Goal: Task Accomplishment & Management: Use online tool/utility

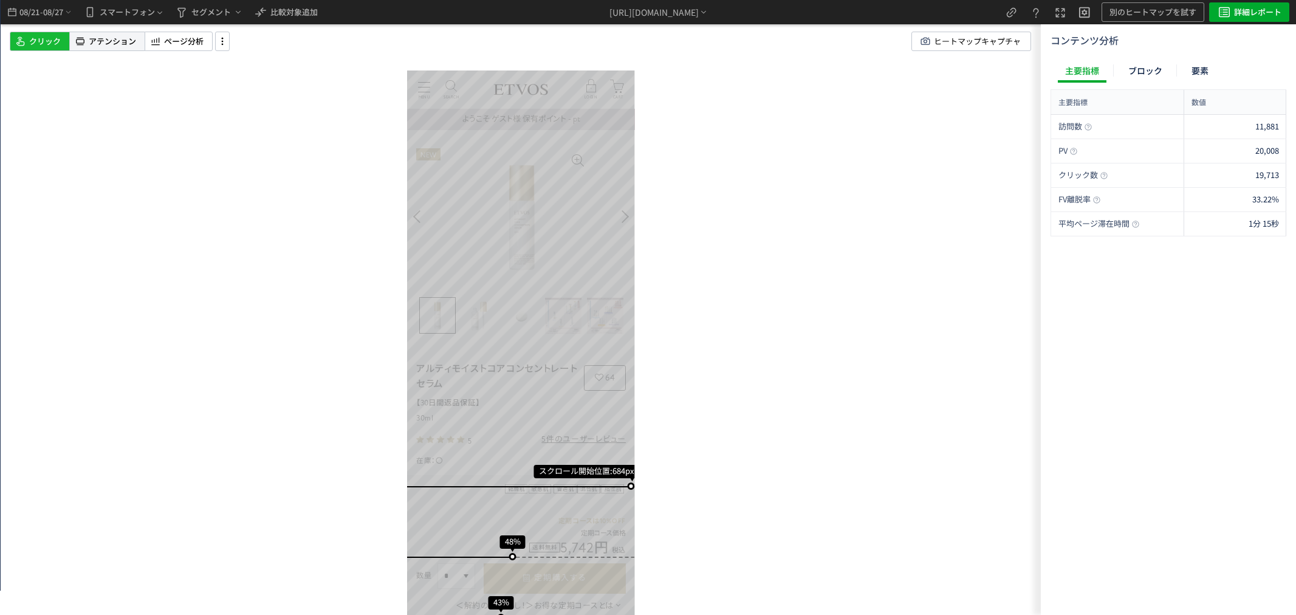
click at [74, 40] on icon at bounding box center [80, 41] width 12 height 15
click at [44, 14] on span "08/27" at bounding box center [53, 12] width 21 height 24
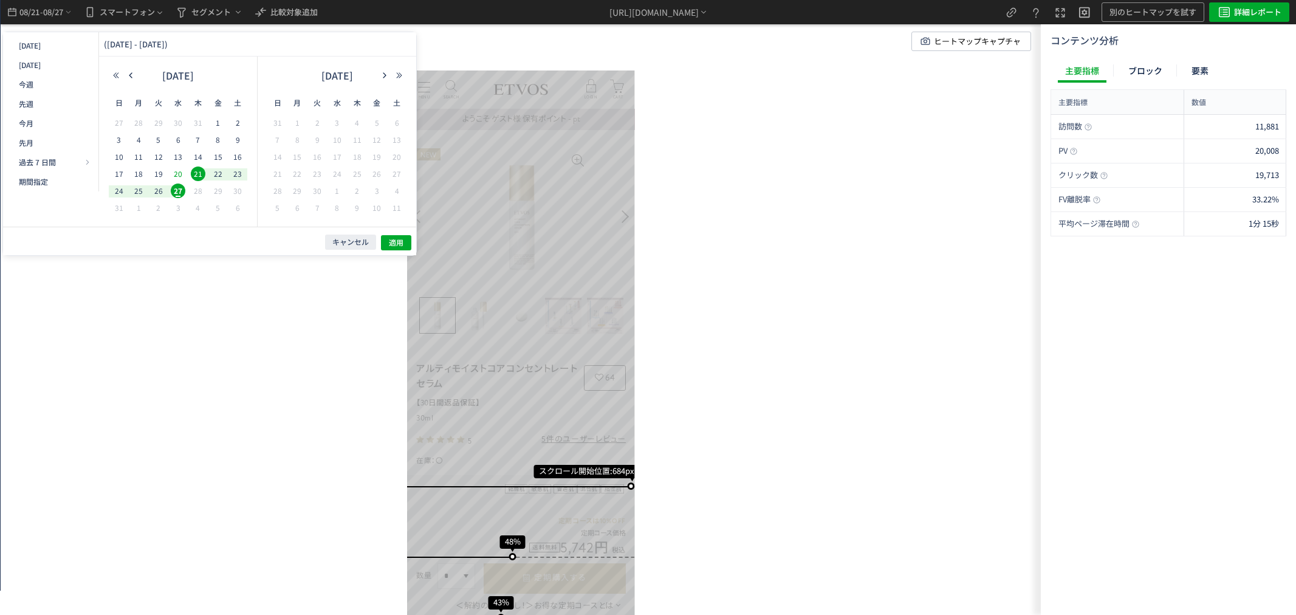
click at [177, 175] on span "20" at bounding box center [178, 173] width 15 height 15
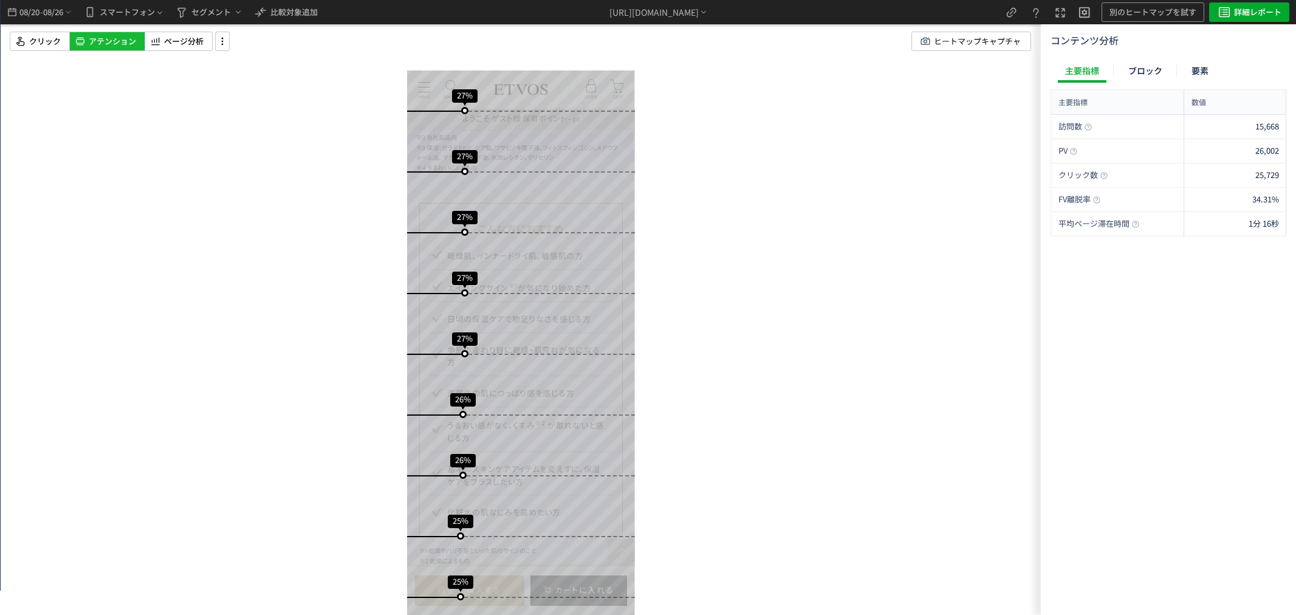
scroll to position [1522, 0]
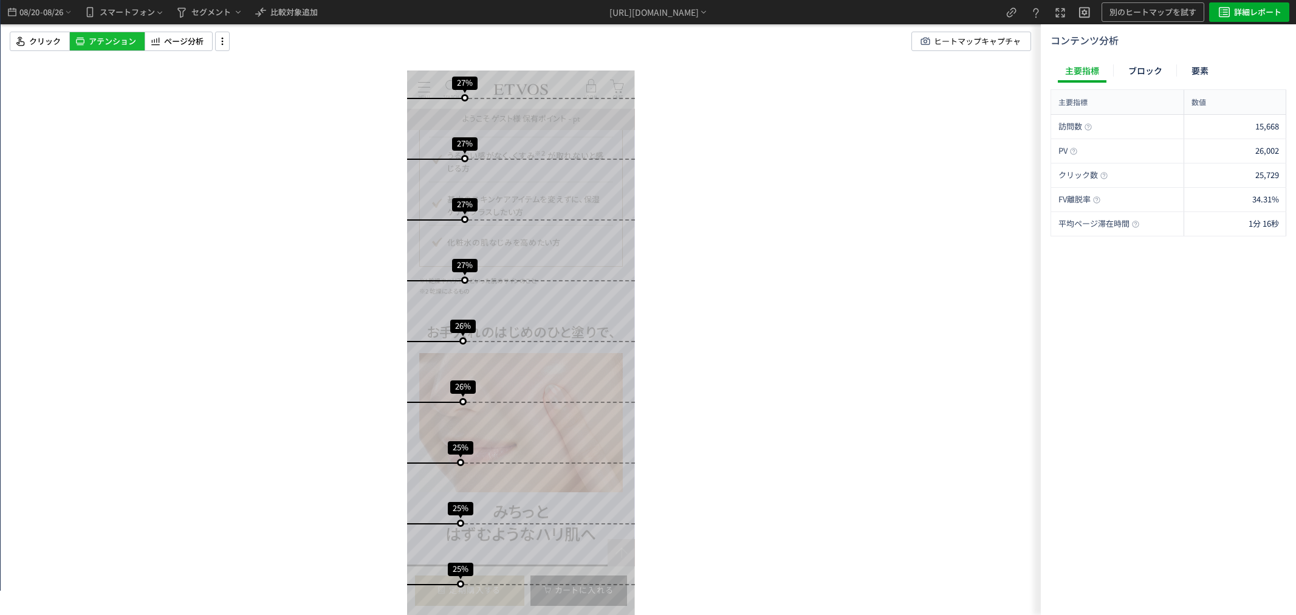
drag, startPoint x: 518, startPoint y: 266, endPoint x: 602, endPoint y: 268, distance: 83.8
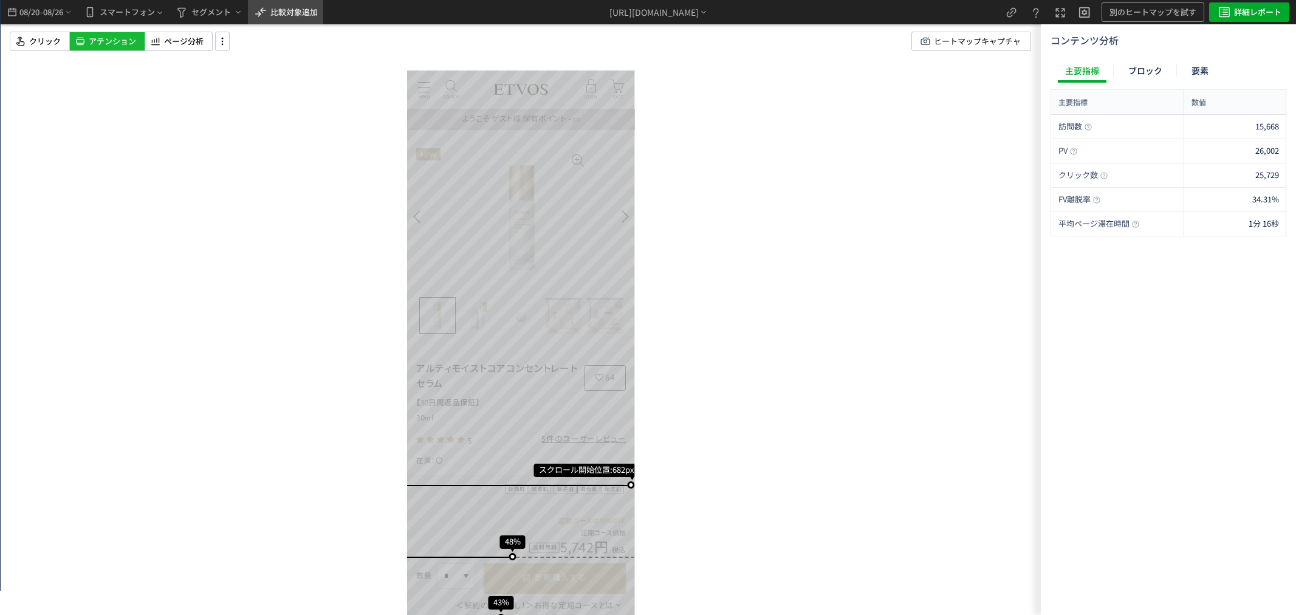
click at [276, 13] on span "比較対象追加" at bounding box center [293, 12] width 47 height 12
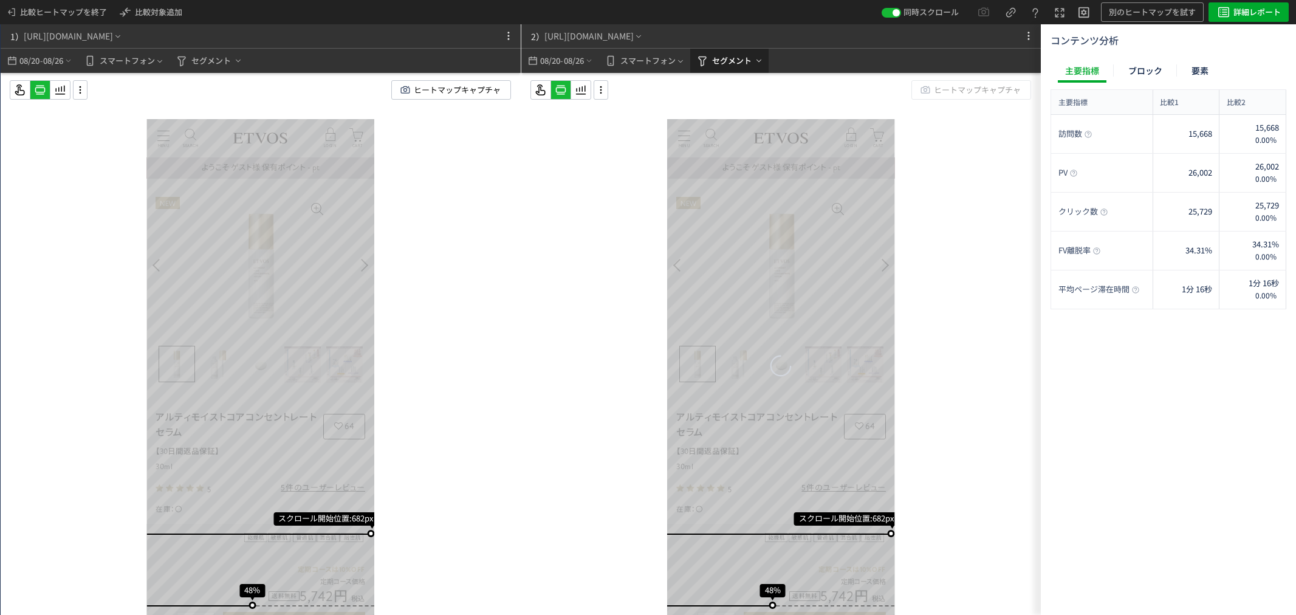
click at [727, 61] on span "セグメント" at bounding box center [731, 60] width 39 height 19
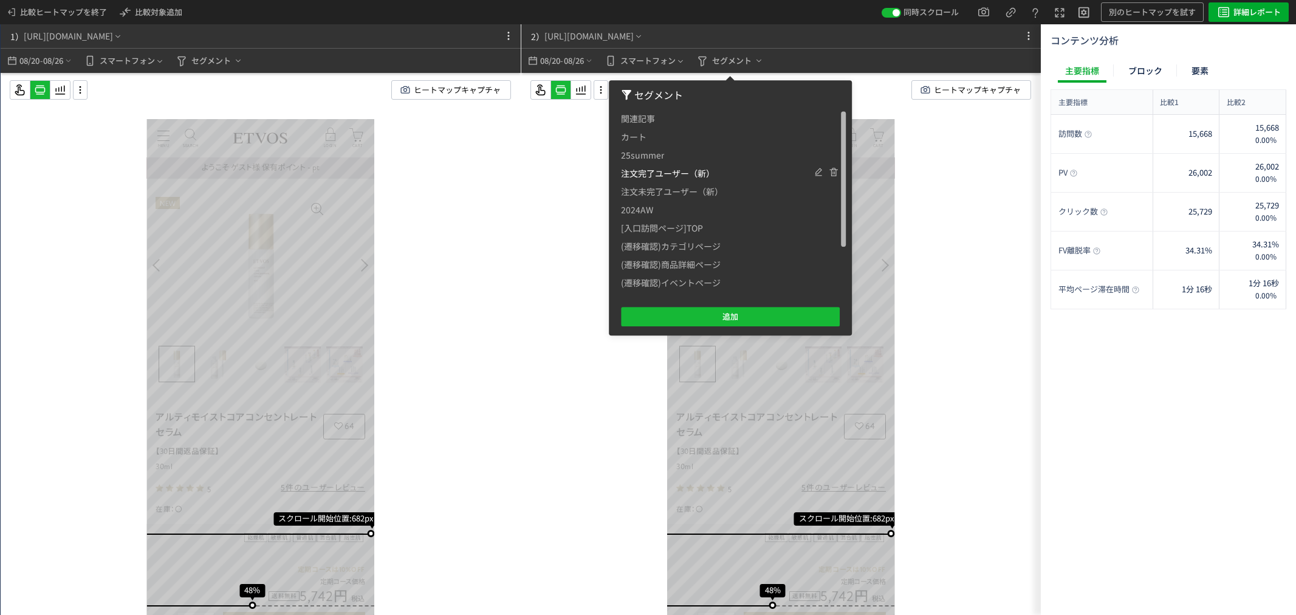
click at [639, 177] on span "注文完了ユーザー（新）" at bounding box center [668, 173] width 94 height 18
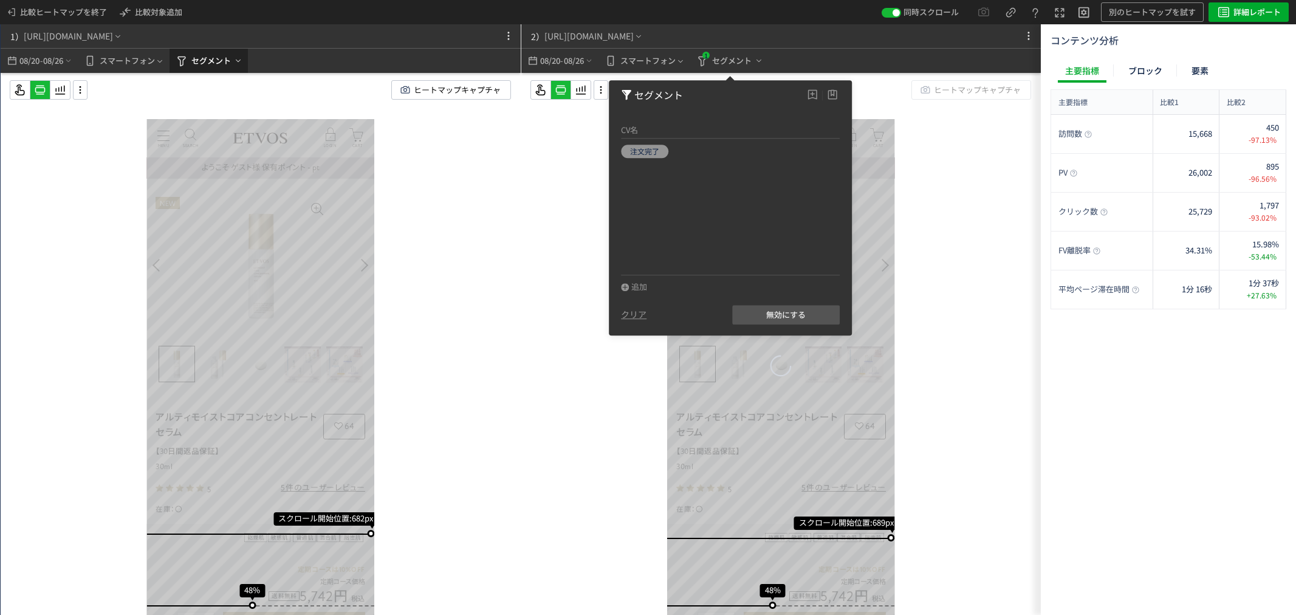
click at [216, 61] on span "セグメント" at bounding box center [210, 60] width 39 height 19
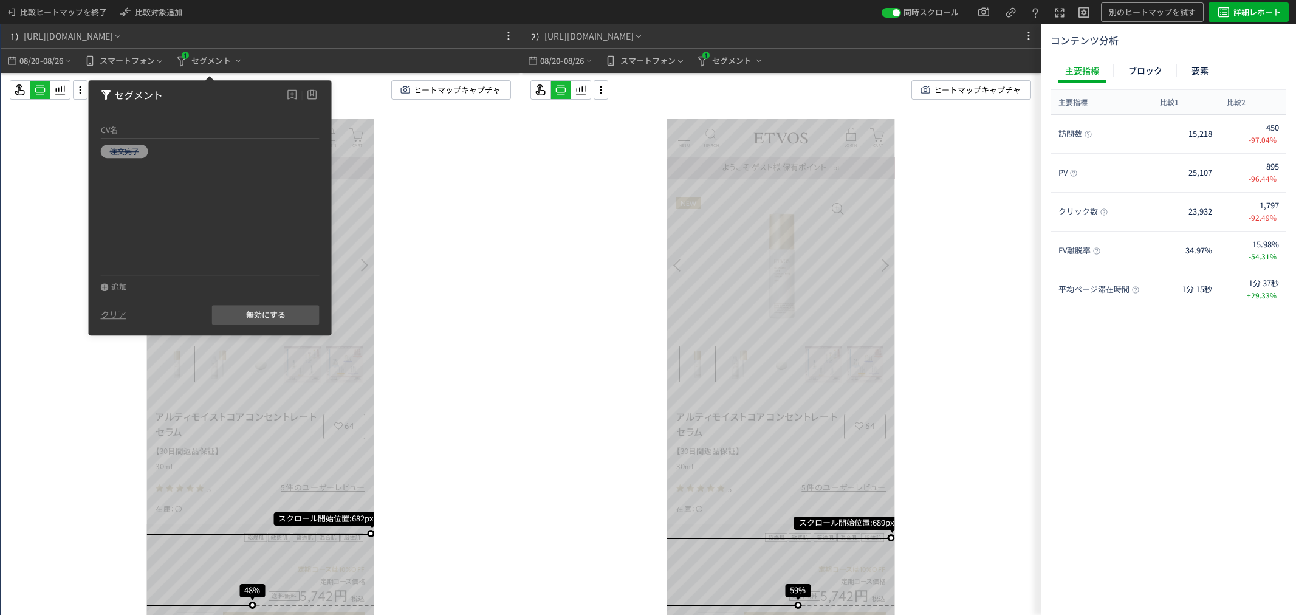
click at [541, 222] on div "スクロール開始位置:689px スクロール到達率 59% スクロール到達率 54% スクロール到達率 51% スクロール到達率 48% スクロール到達率 44…" at bounding box center [781, 368] width 520 height 590
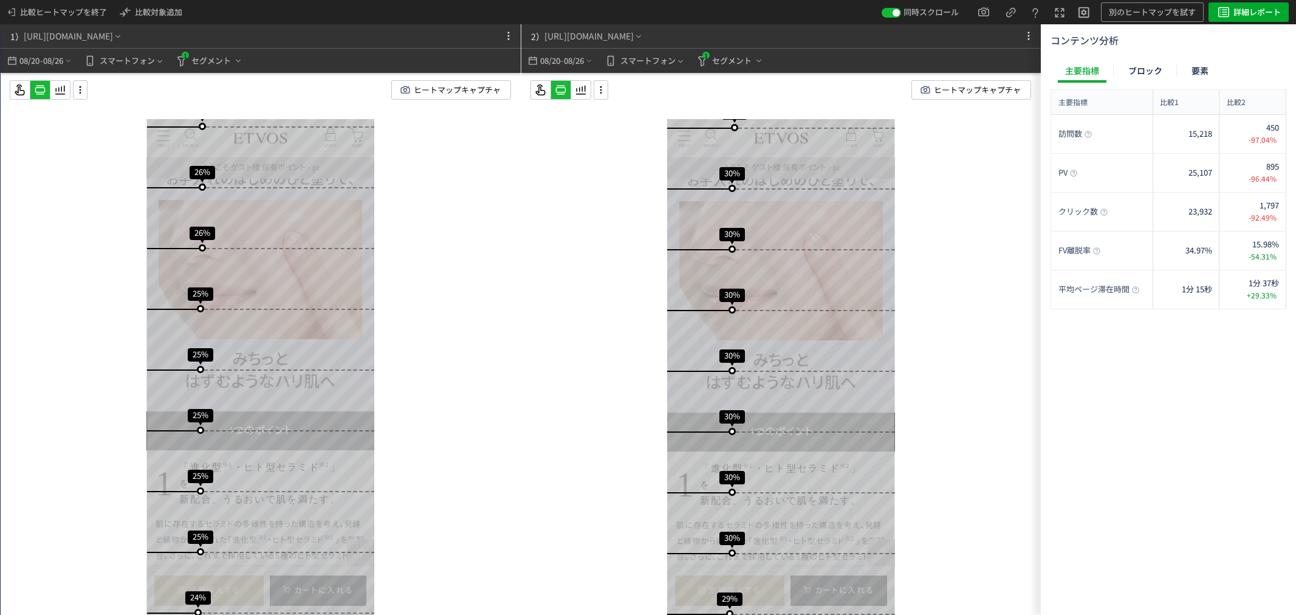
drag, startPoint x: 309, startPoint y: 342, endPoint x: 355, endPoint y: 341, distance: 46.2
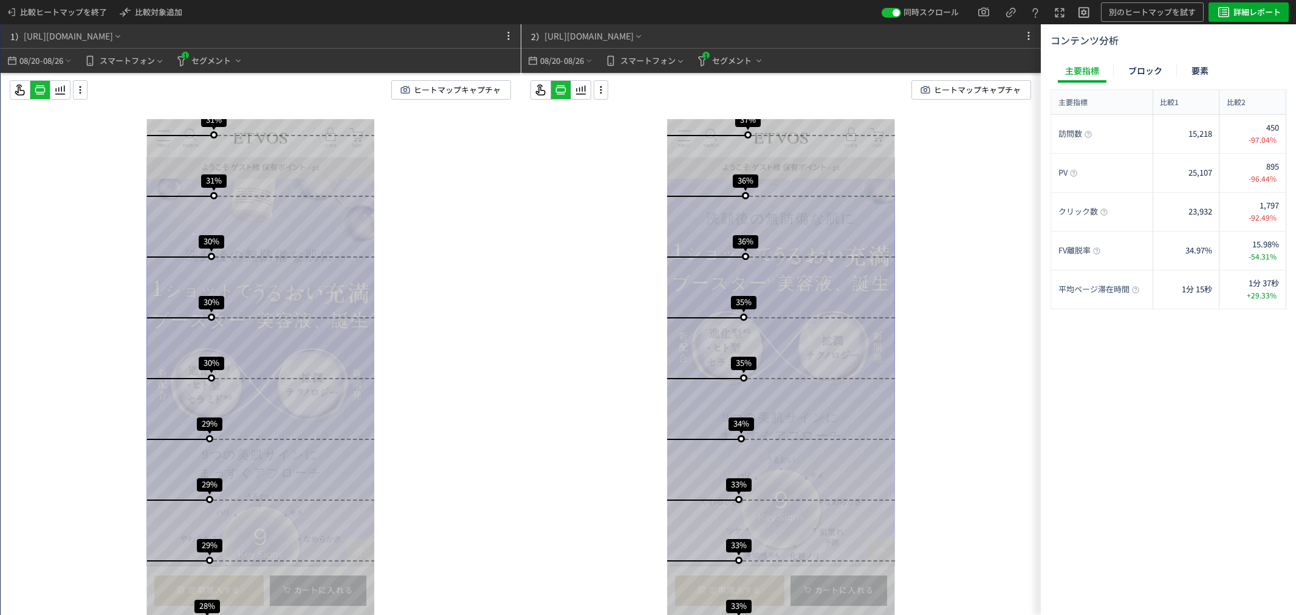
scroll to position [877, 0]
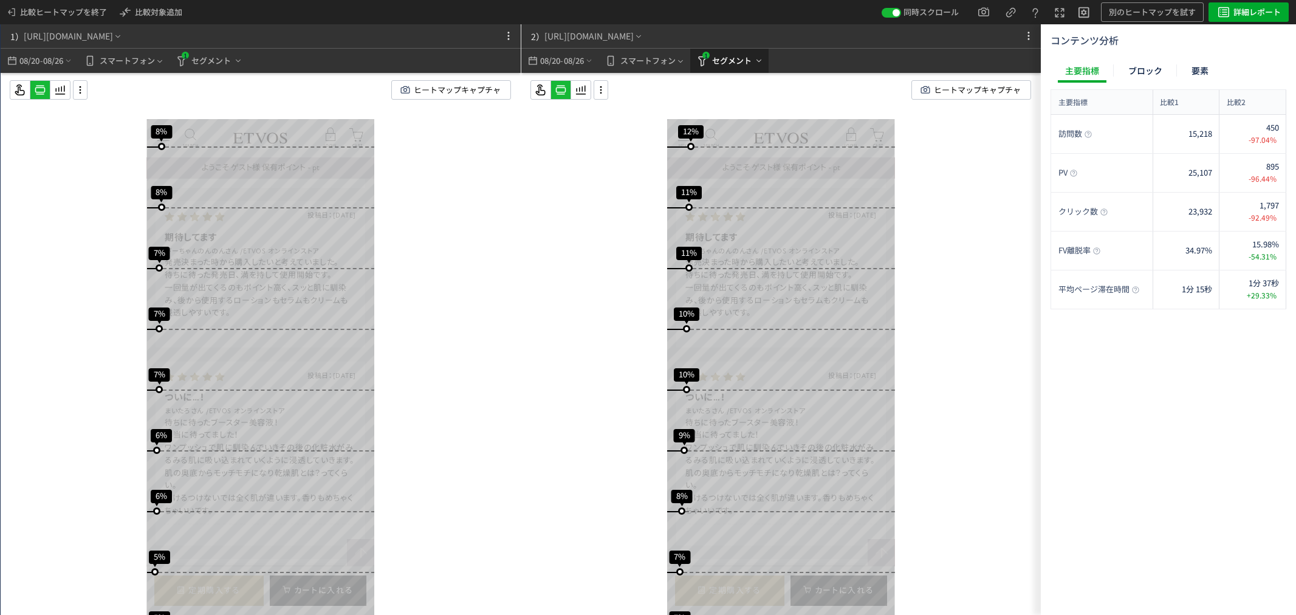
click at [729, 62] on span "セグメント" at bounding box center [731, 60] width 39 height 19
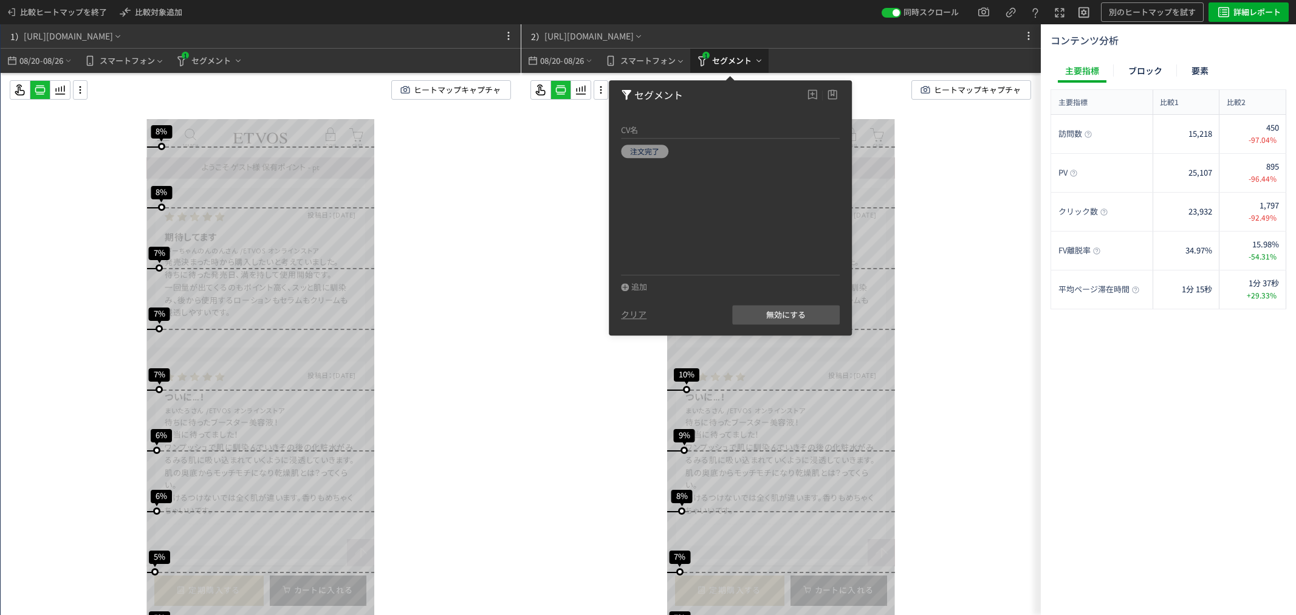
click at [729, 62] on span "セグメント" at bounding box center [731, 60] width 39 height 19
click at [508, 172] on div "スクロール開始位置:682px スクロール到達率 48% スクロール到達率 42% スクロール到達率 39% スクロール到達率 36% スクロール到達率 34…" at bounding box center [261, 368] width 520 height 590
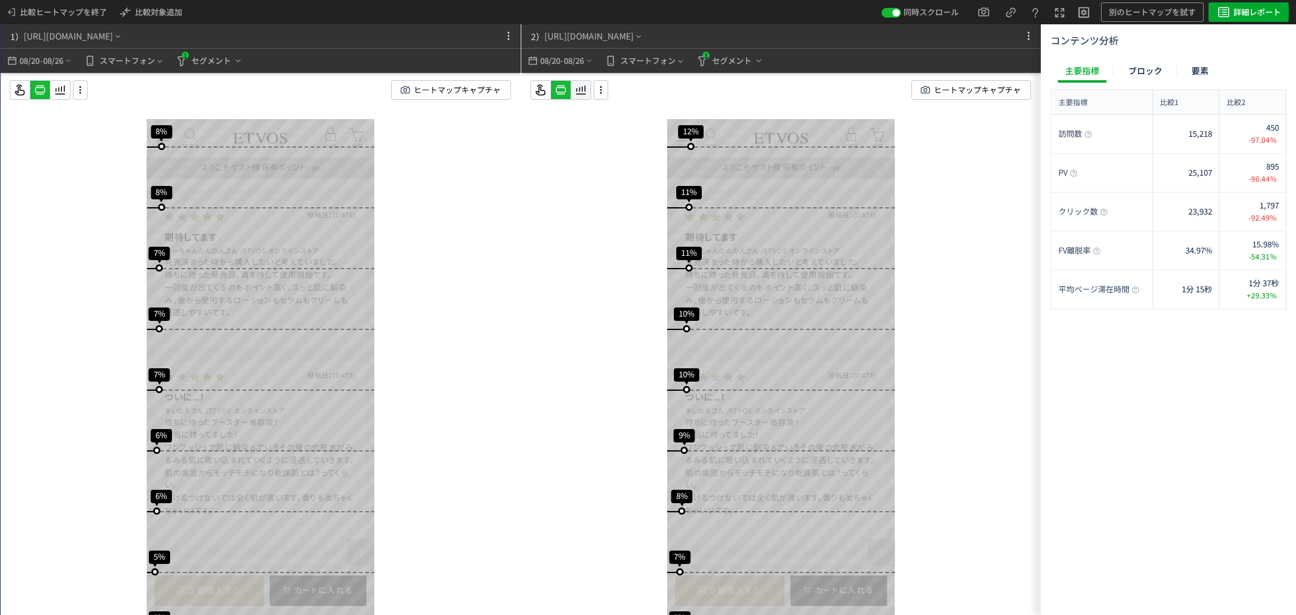
click at [582, 92] on icon at bounding box center [580, 90] width 15 height 15
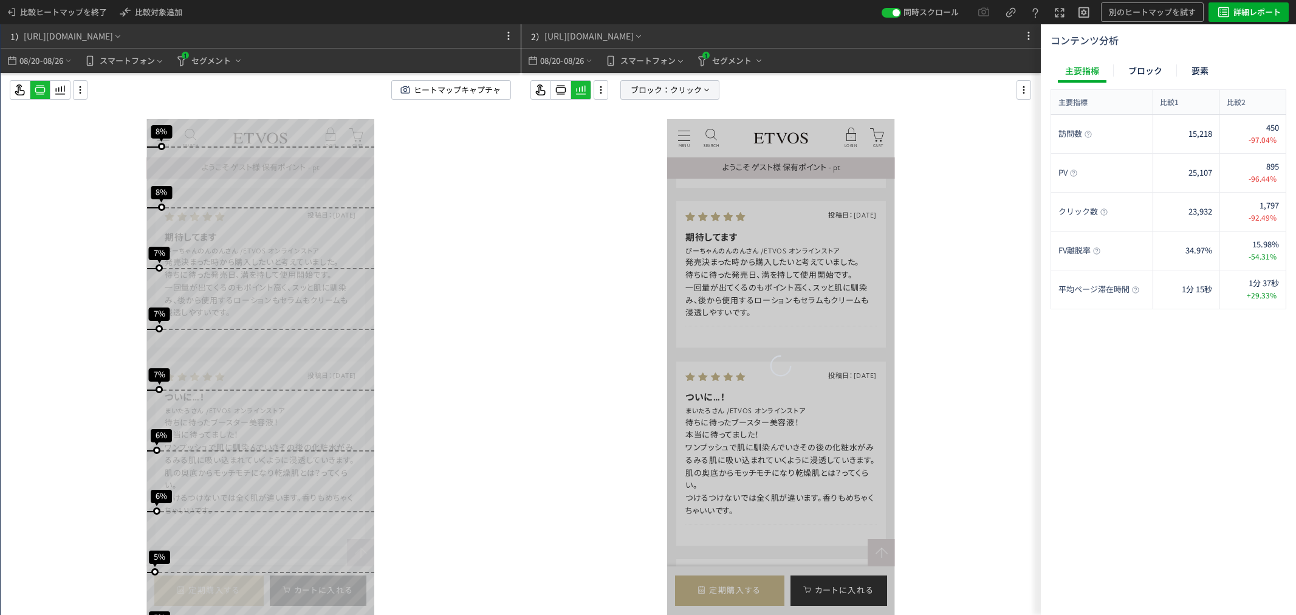
click at [651, 92] on span "ブロック：" at bounding box center [650, 90] width 39 height 18
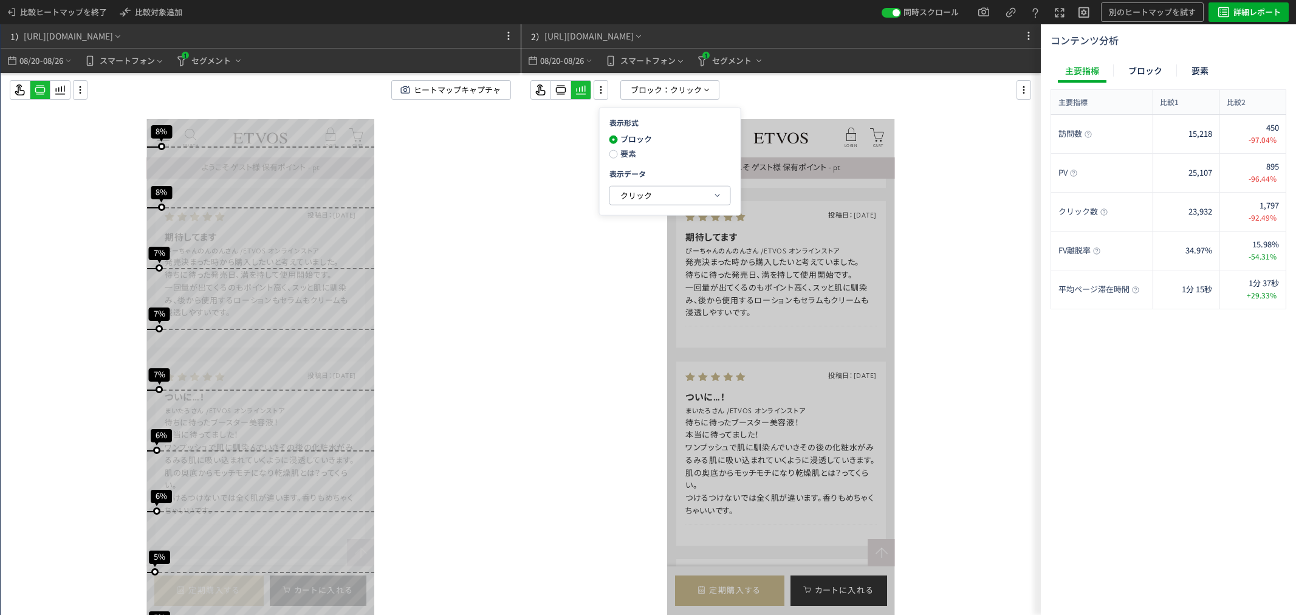
click at [629, 154] on span "要素" at bounding box center [627, 154] width 18 height 12
click at [690, 196] on button "クリック" at bounding box center [670, 195] width 120 height 18
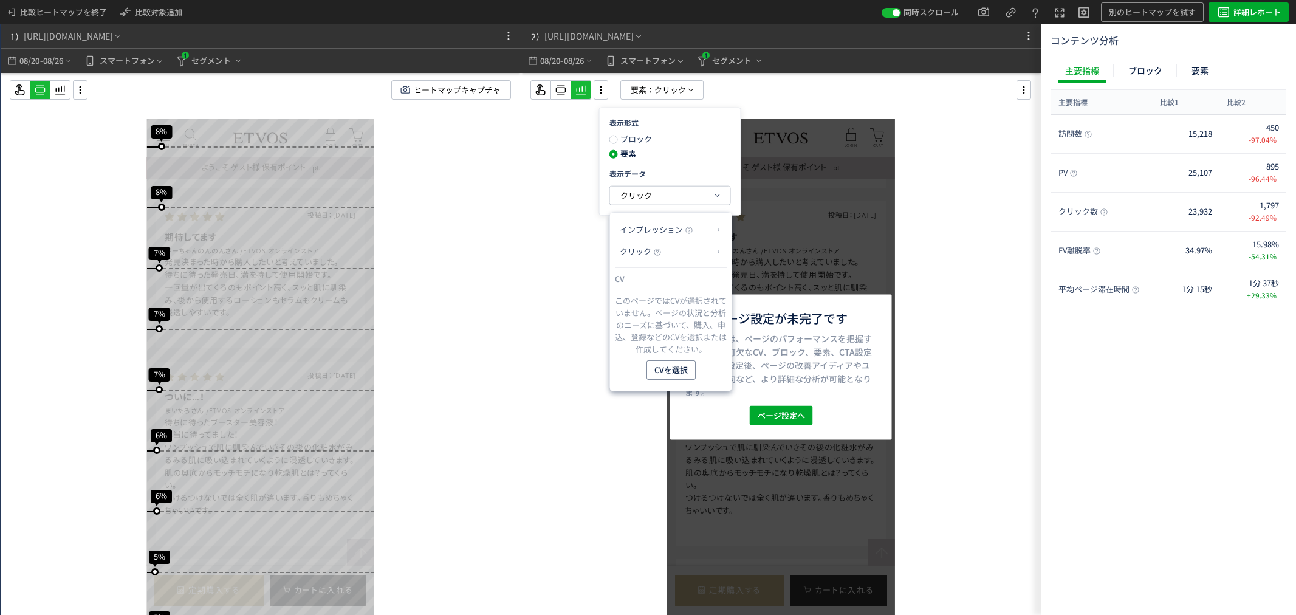
click at [922, 339] on div "ページ設定が未完了です ページ設定は、ページのパフォーマンスを把握するために不可欠なCV、ブロック、要素、CTA設定をします。設定後、ページの改善アイディアや…" at bounding box center [781, 368] width 520 height 590
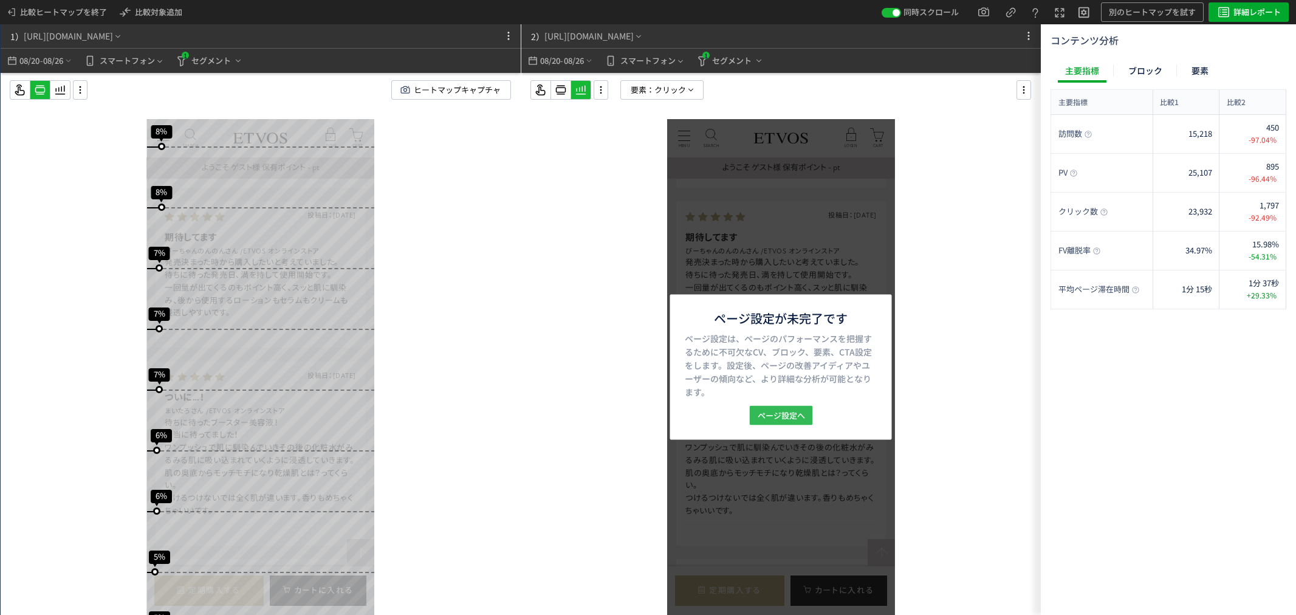
click at [784, 416] on span "ページ設定へ" at bounding box center [780, 415] width 47 height 19
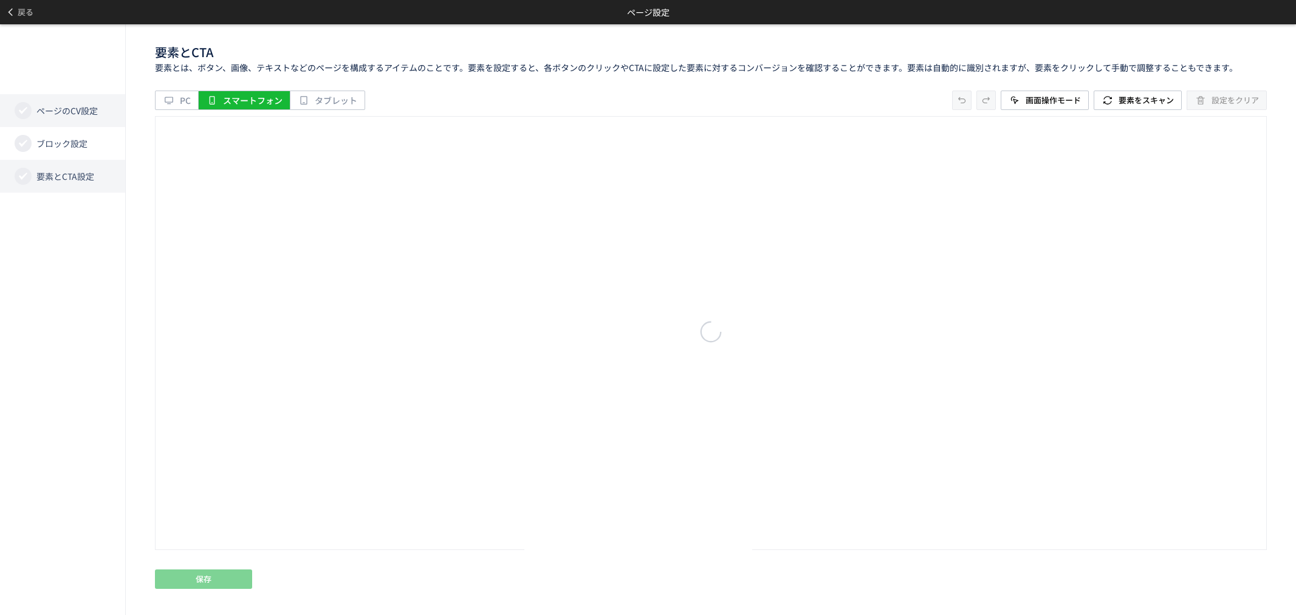
click at [80, 106] on span "ページのCV設定" at bounding box center [66, 110] width 61 height 12
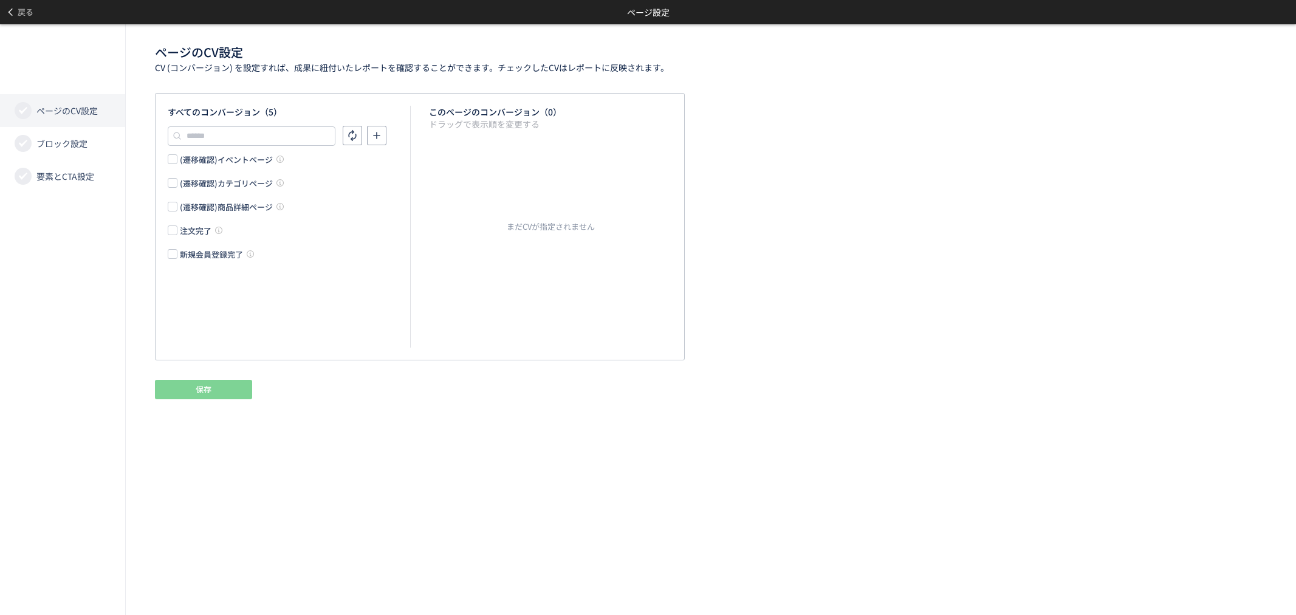
click at [197, 231] on div "注文完了" at bounding box center [196, 231] width 32 height 12
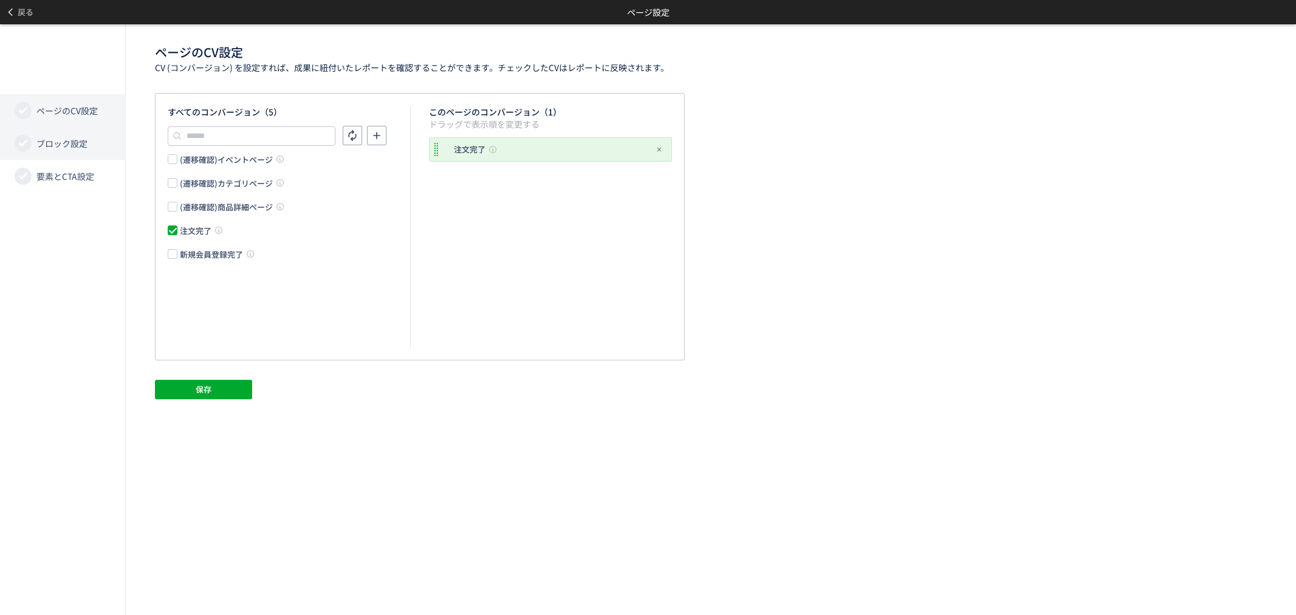
click at [68, 139] on span "ブロック設定" at bounding box center [61, 143] width 51 height 12
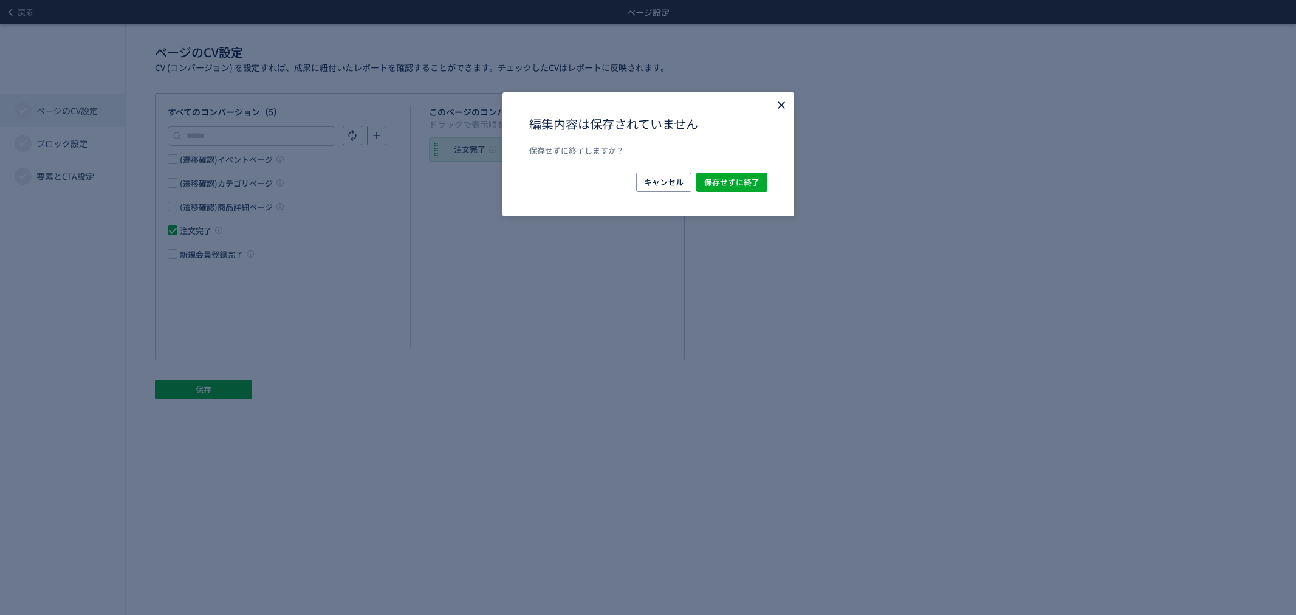
click at [778, 104] on use "Close" at bounding box center [781, 104] width 7 height 7
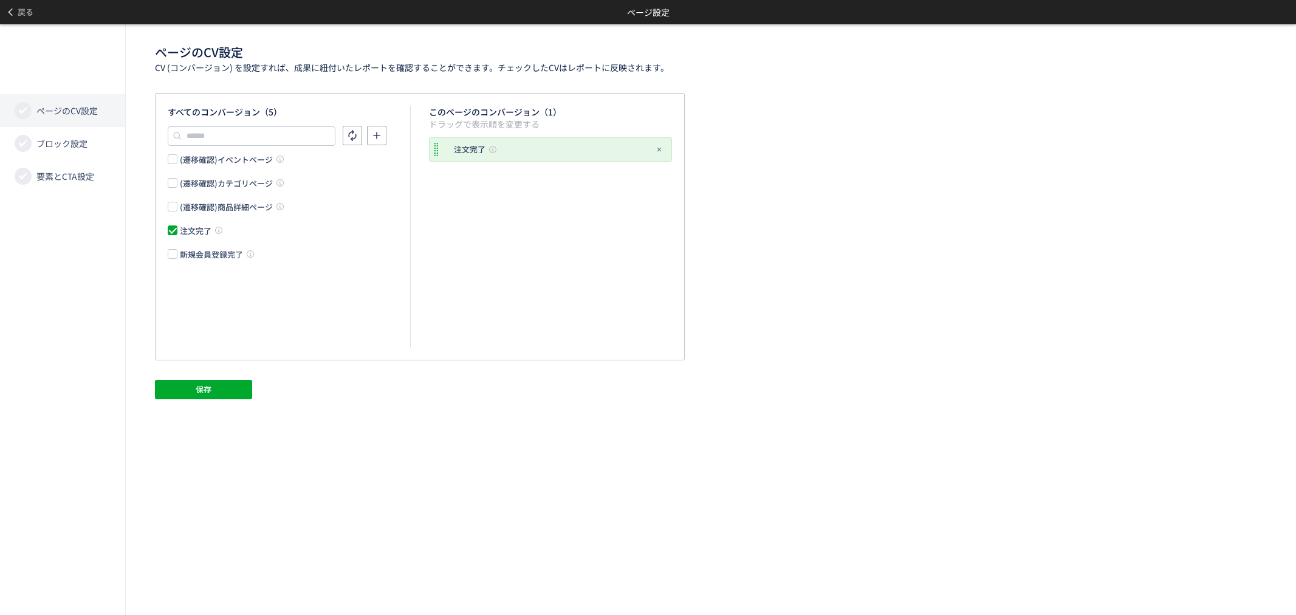
click at [191, 399] on div "すべてのコンバージョン（5） (遷移確認)イベントページ (遷移確認)カテゴリページ (遷移確認)商品詳細ページ 注文完了 新規会員登録完了 このページのコン…" at bounding box center [711, 369] width 1112 height 552
click at [190, 389] on button "保存" at bounding box center [203, 389] width 97 height 19
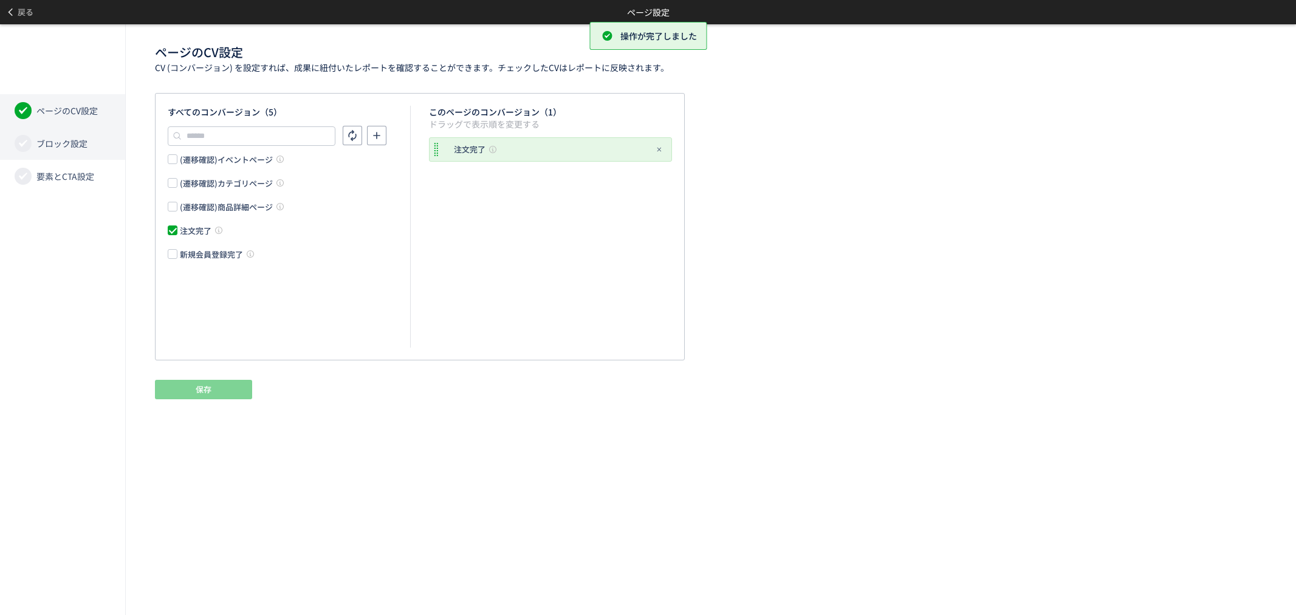
click at [77, 149] on span "ブロック設定" at bounding box center [61, 143] width 51 height 12
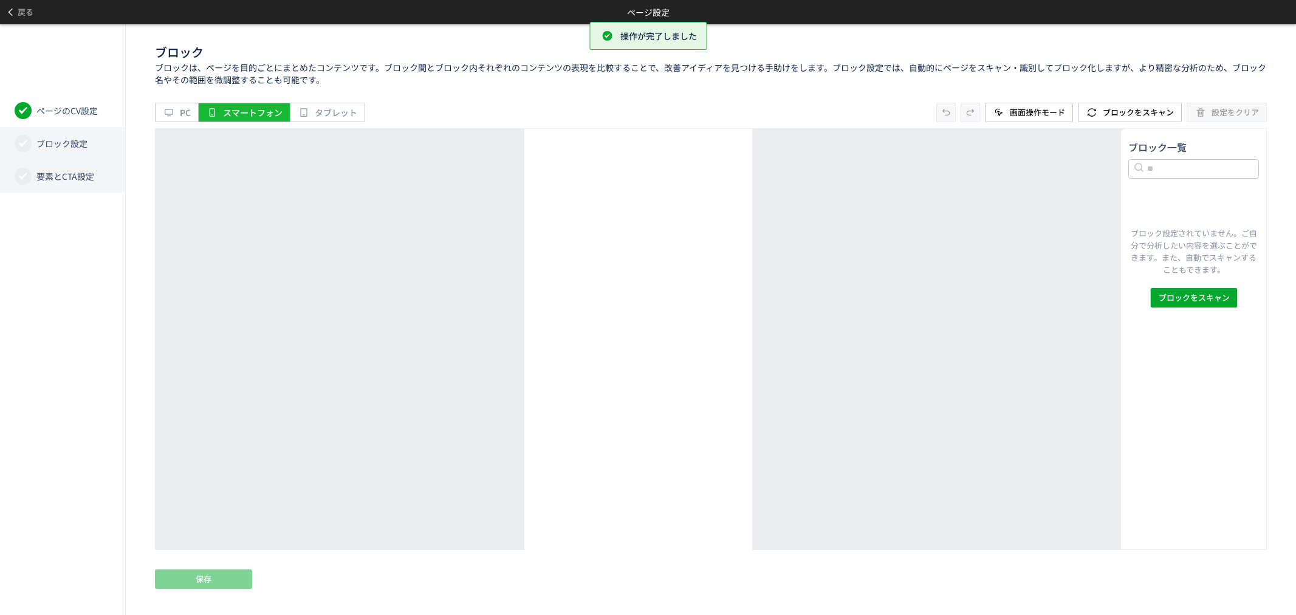
click at [72, 174] on span "要素とCTA設定" at bounding box center [65, 176] width 58 height 12
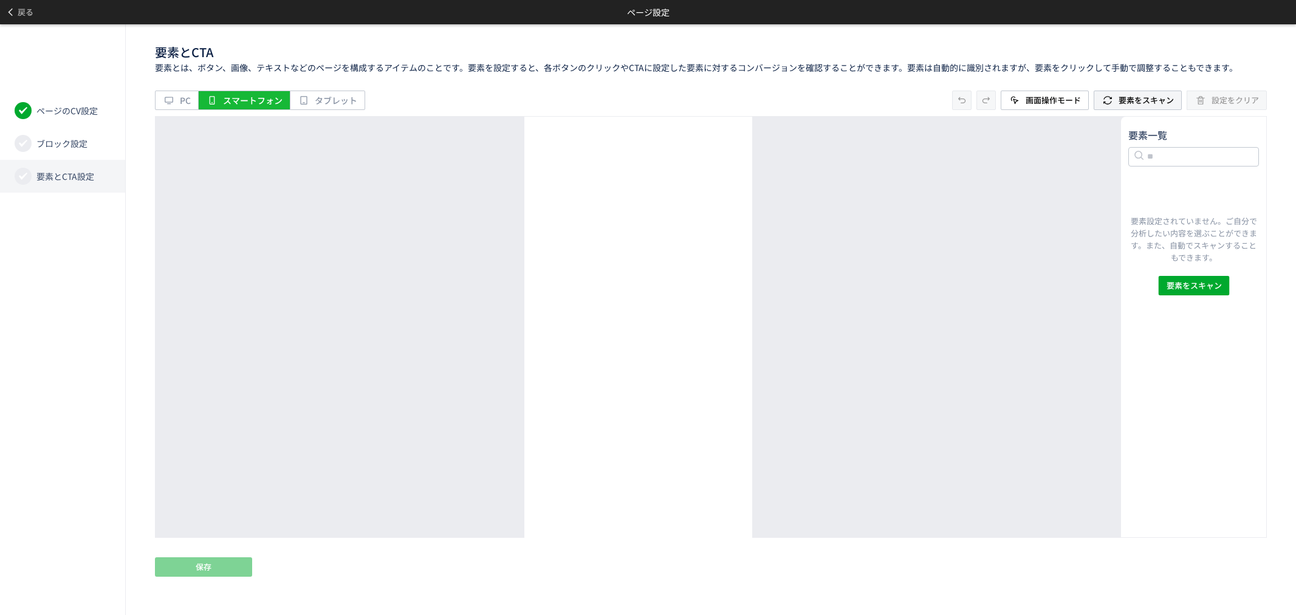
click at [1154, 98] on span "要素をスキャン" at bounding box center [1145, 100] width 55 height 12
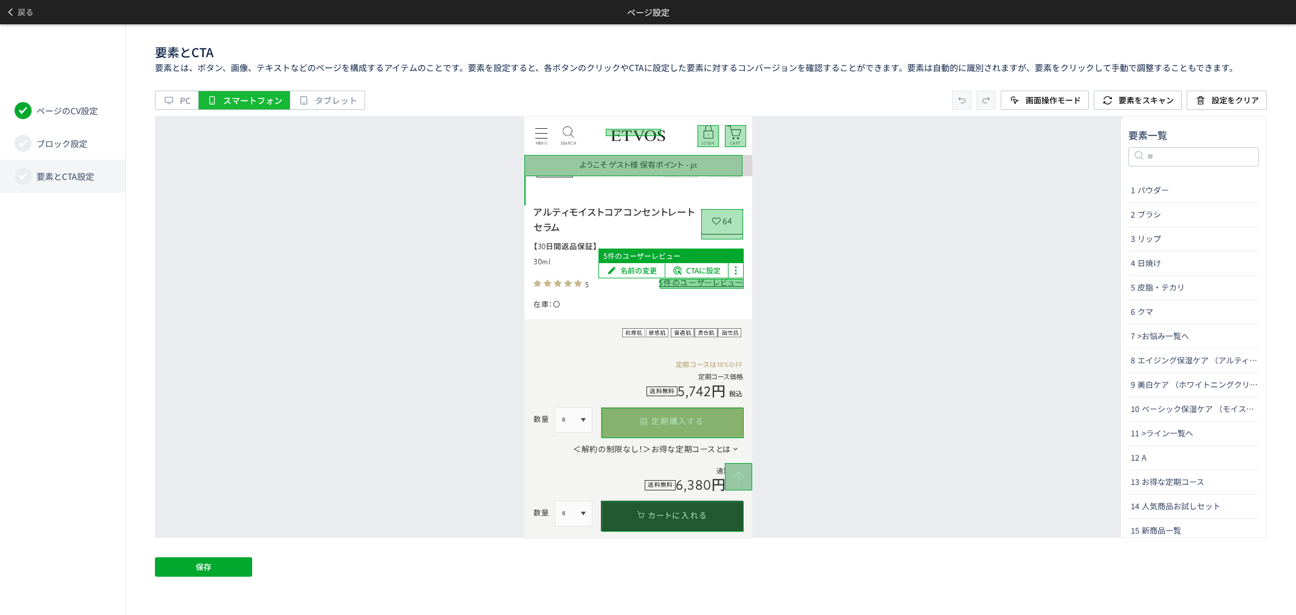
click at [692, 285] on div at bounding box center [702, 283] width 84 height 10
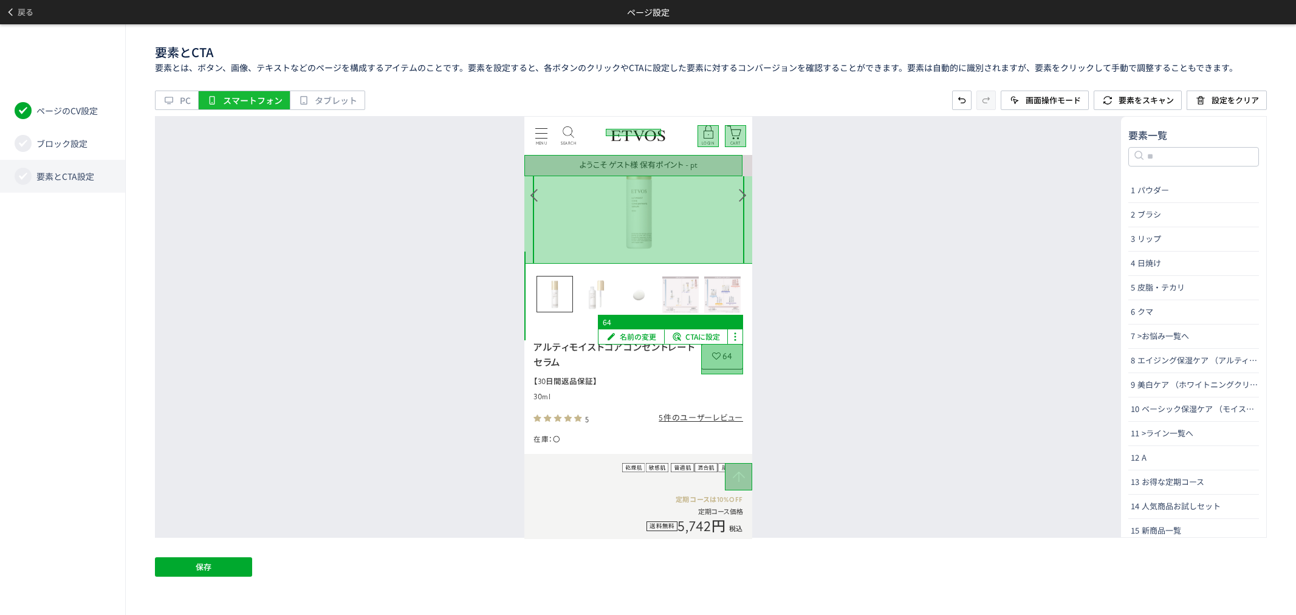
click at [719, 353] on div at bounding box center [722, 358] width 42 height 30
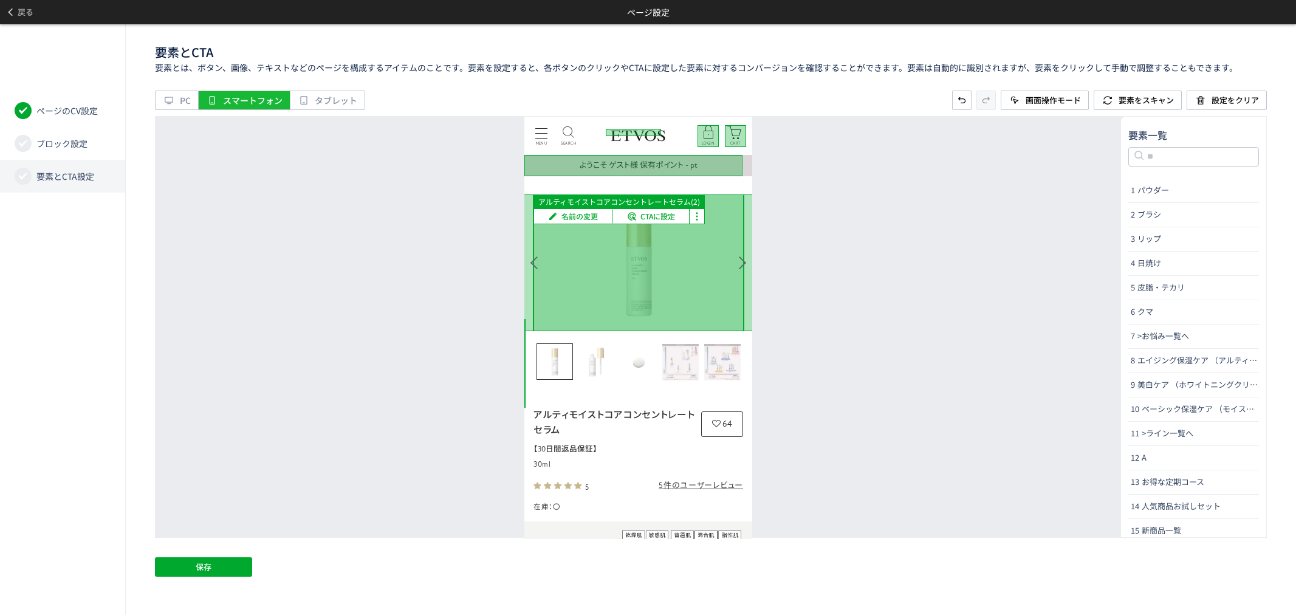
click at [644, 277] on div at bounding box center [638, 262] width 210 height 137
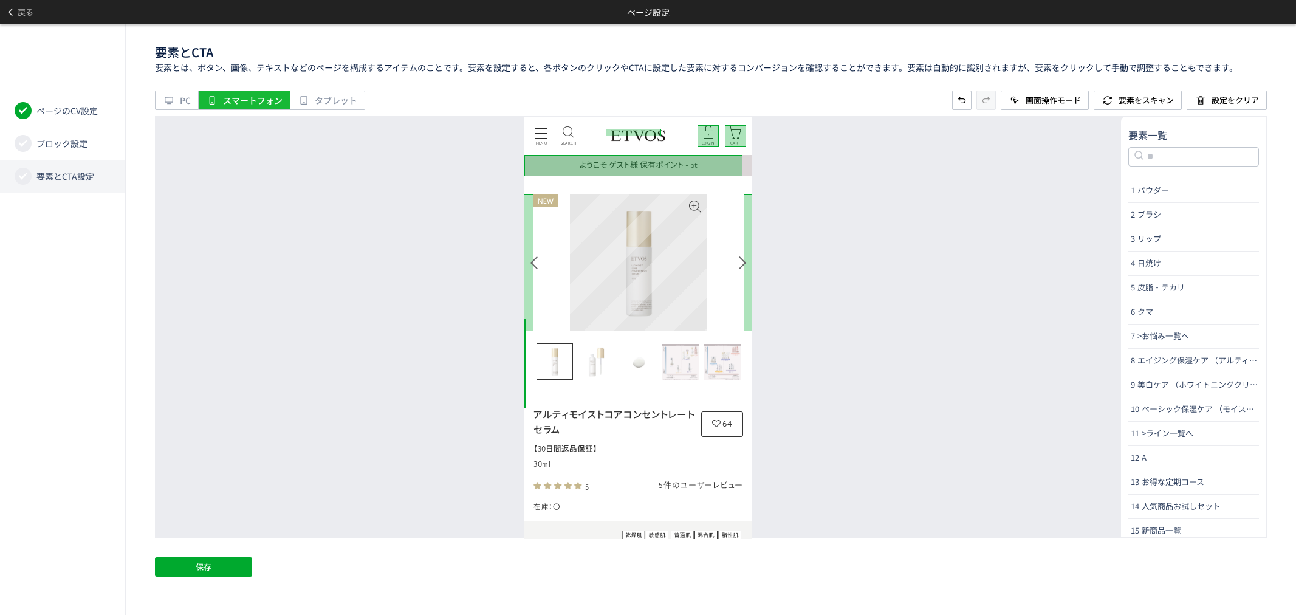
click at [623, 280] on img at bounding box center [638, 262] width 137 height 137
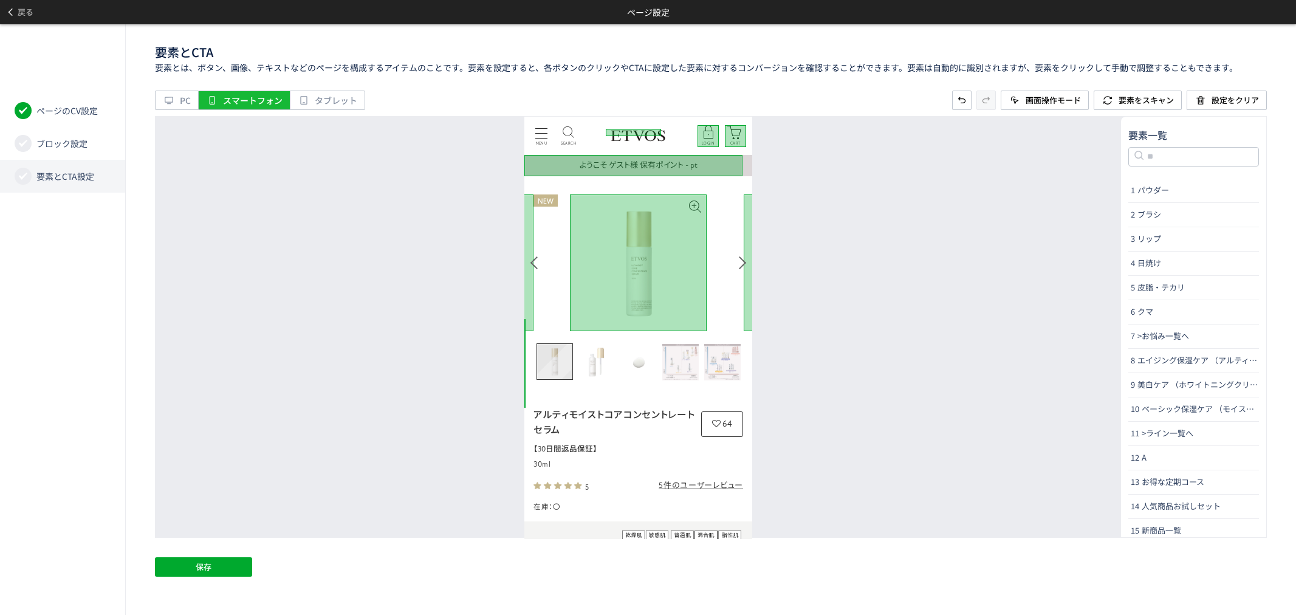
click at [564, 358] on img "Go to slide 1" at bounding box center [554, 360] width 35 height 35
click at [592, 360] on img "Go to slide 2" at bounding box center [596, 361] width 36 height 36
click at [627, 363] on img "Go to slide 3" at bounding box center [638, 361] width 36 height 36
click at [696, 363] on img "Go to slide 4" at bounding box center [680, 361] width 36 height 36
click at [740, 360] on img "Go to slide 5" at bounding box center [722, 361] width 36 height 36
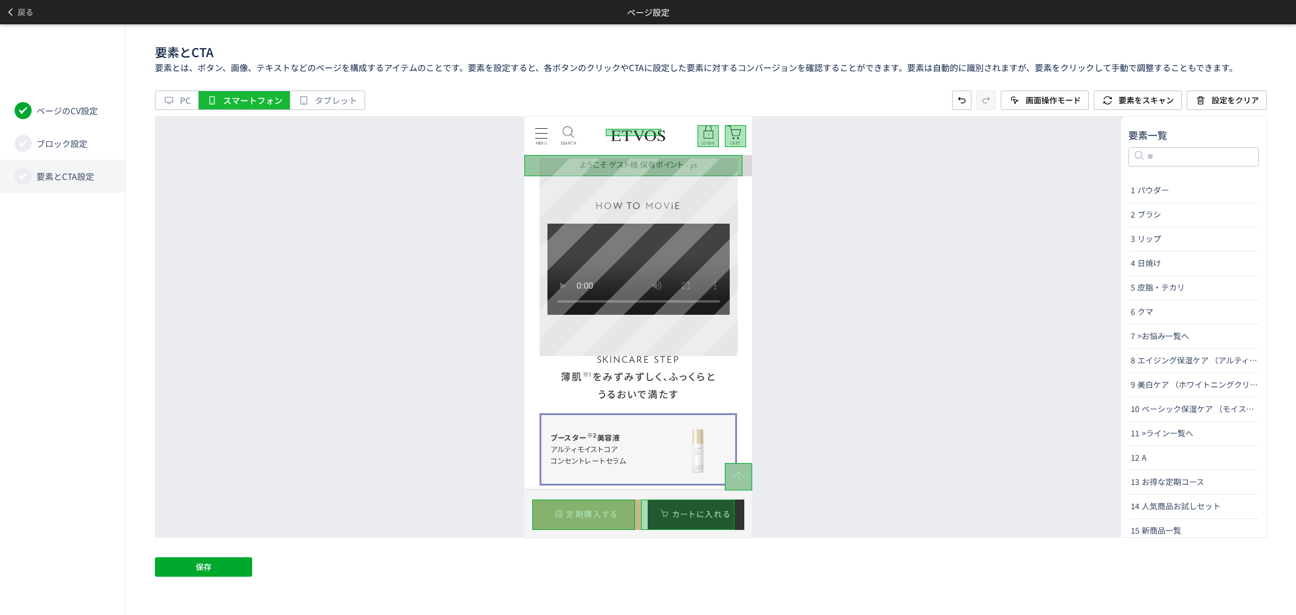
click at [727, 278] on video at bounding box center [638, 268] width 182 height 91
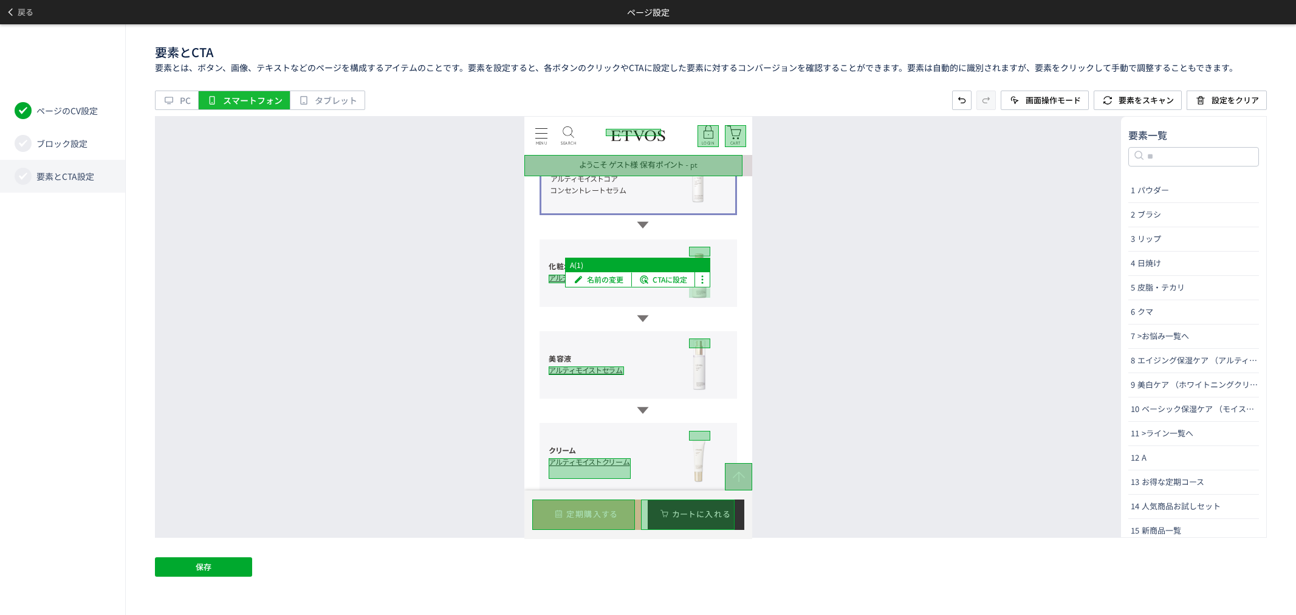
click at [693, 256] on div at bounding box center [699, 251] width 21 height 10
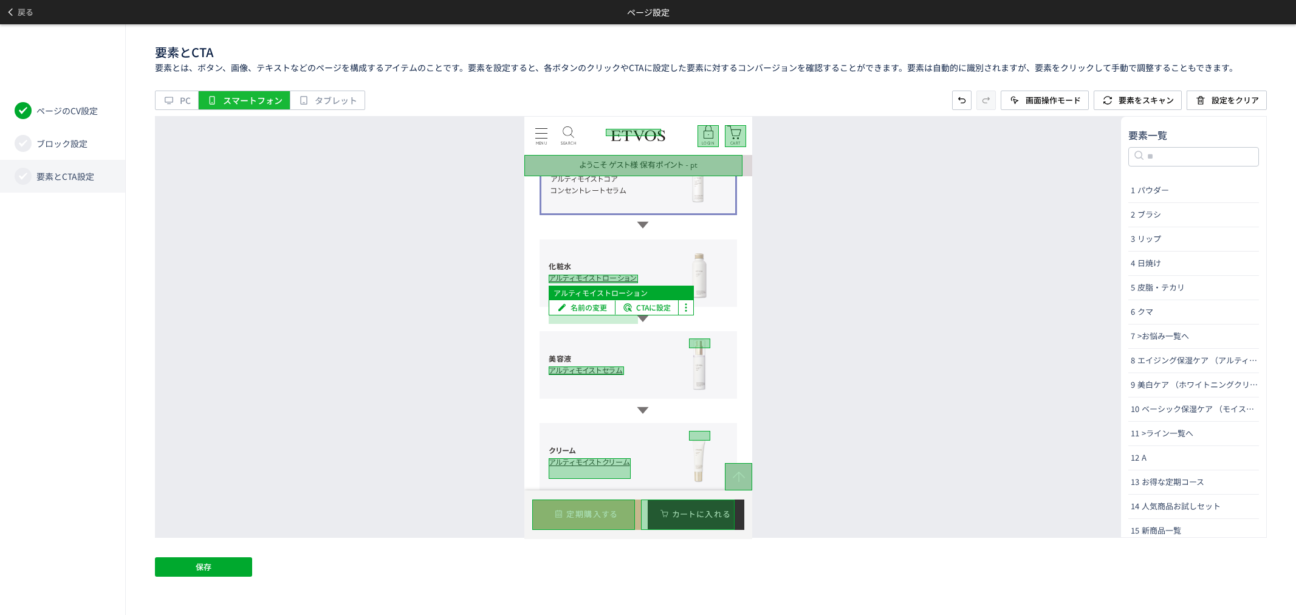
click at [612, 282] on div at bounding box center [593, 278] width 89 height 9
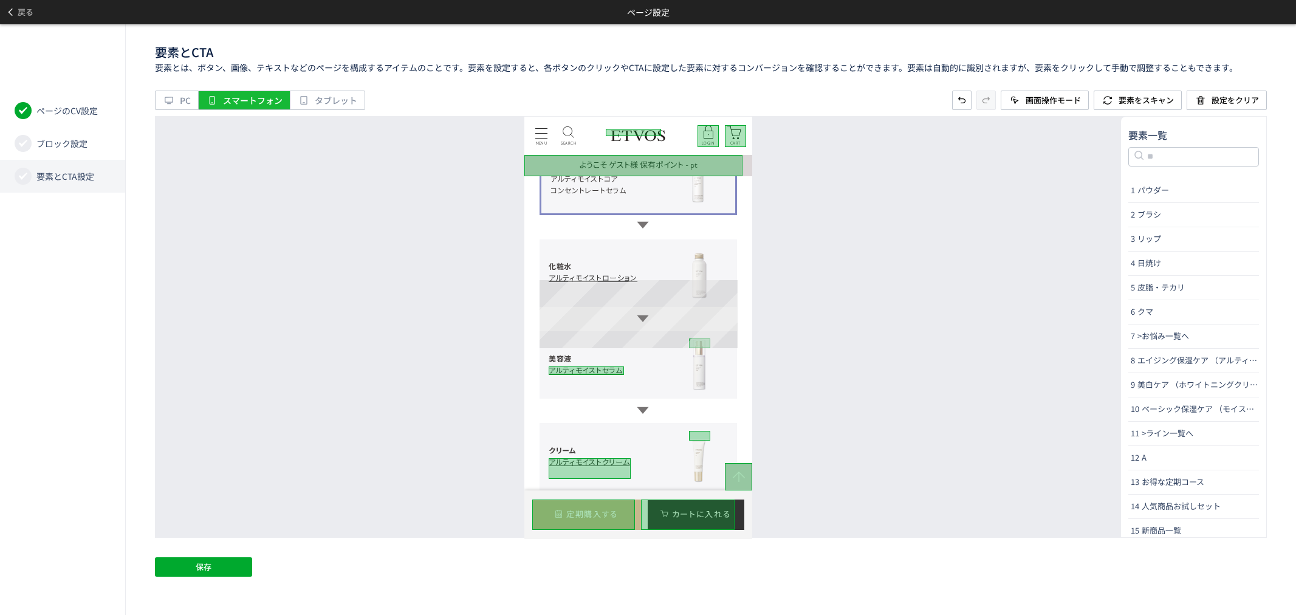
click at [720, 306] on li "化粧水 アルティモイストローション" at bounding box center [637, 272] width 197 height 67
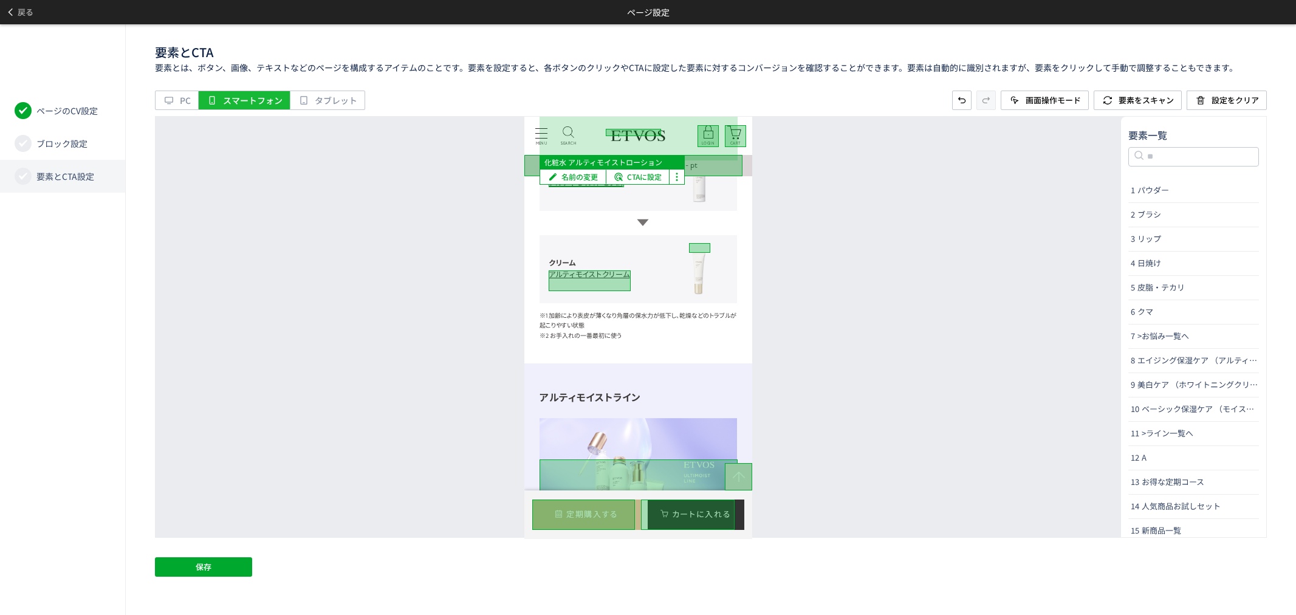
scroll to position [6479, 0]
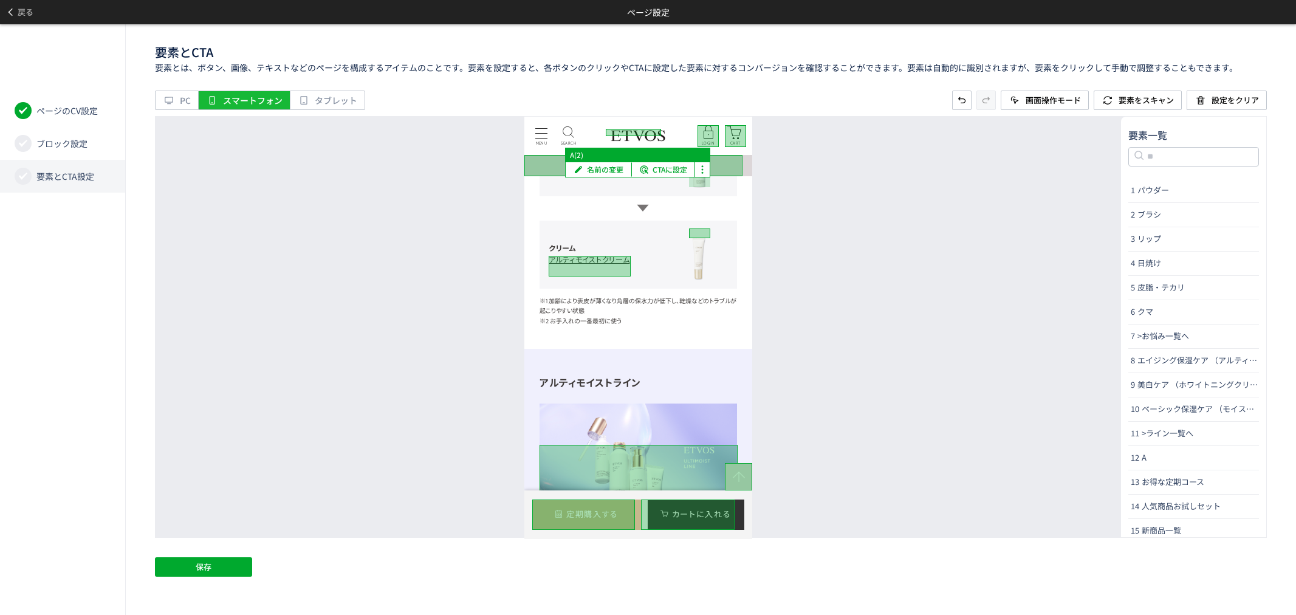
click at [694, 145] on div at bounding box center [699, 140] width 21 height 10
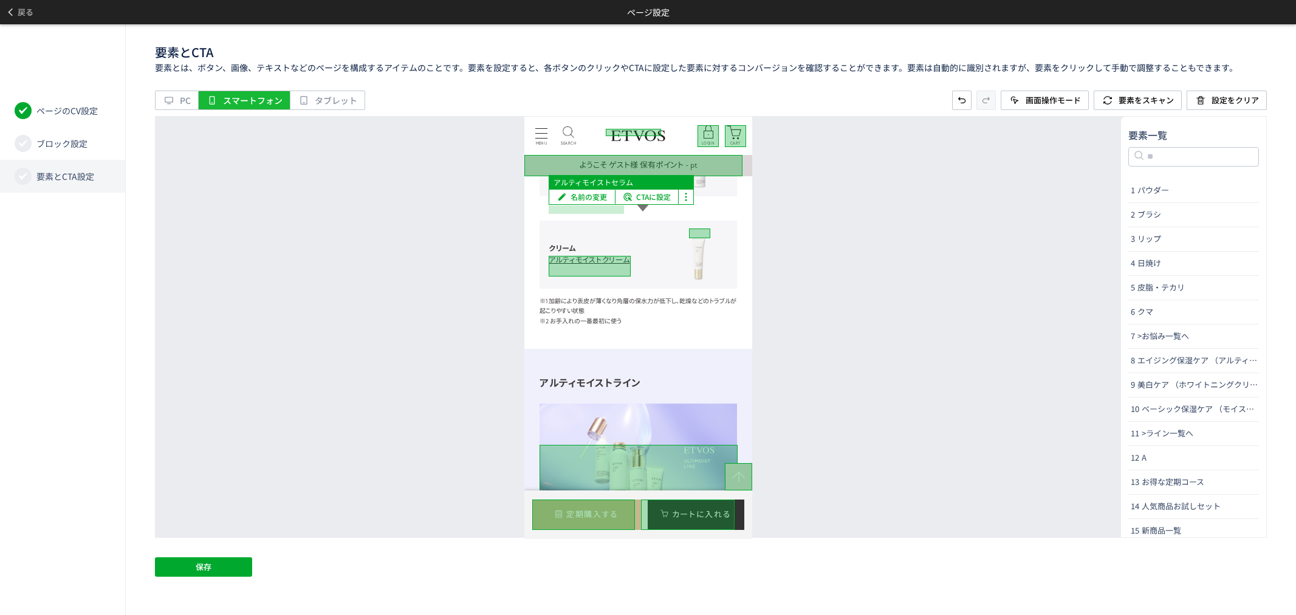
click at [601, 172] on div at bounding box center [586, 167] width 75 height 9
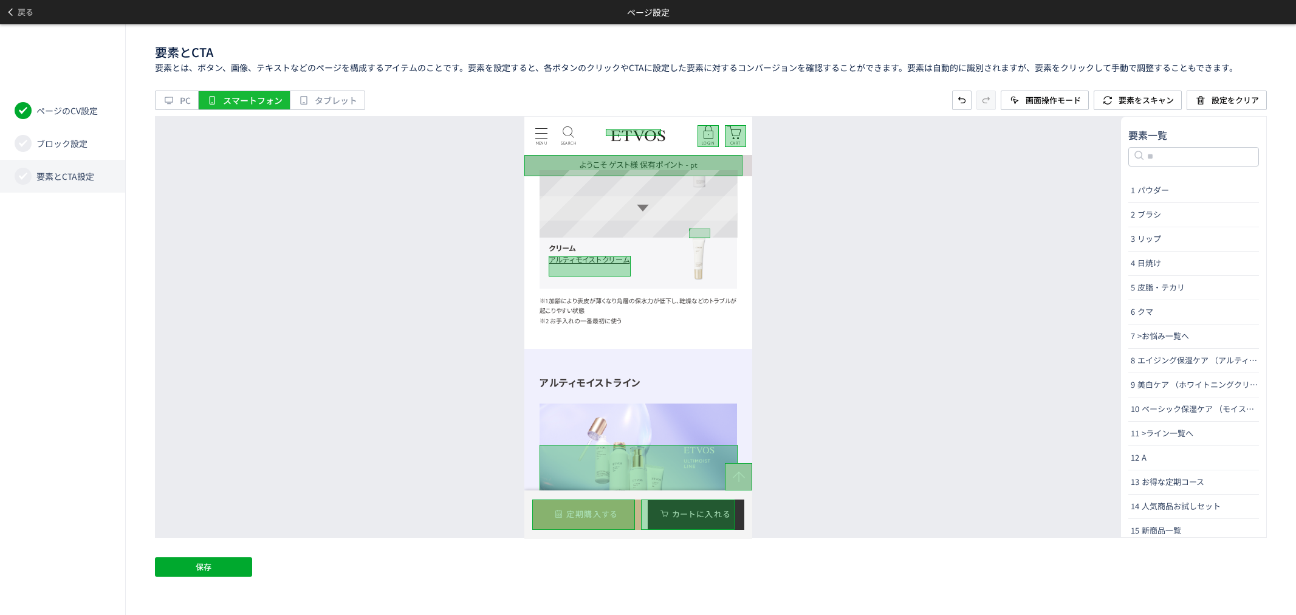
click at [720, 196] on li "美容液 アルティモイストセラム" at bounding box center [637, 161] width 197 height 67
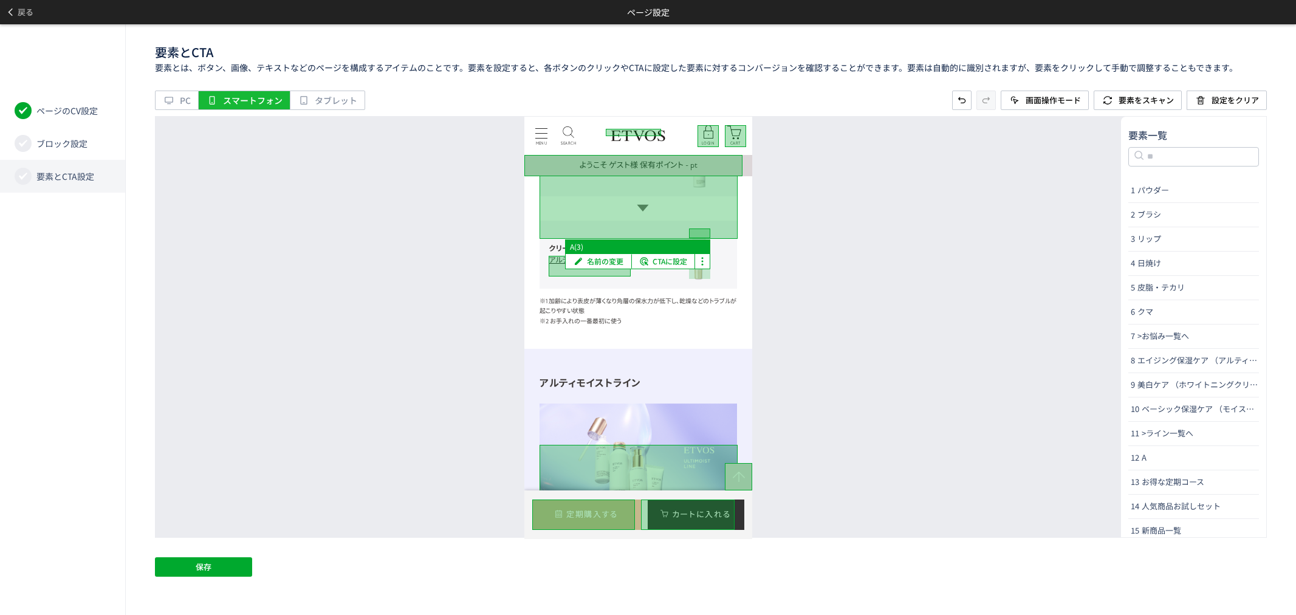
click at [705, 238] on div at bounding box center [699, 233] width 21 height 10
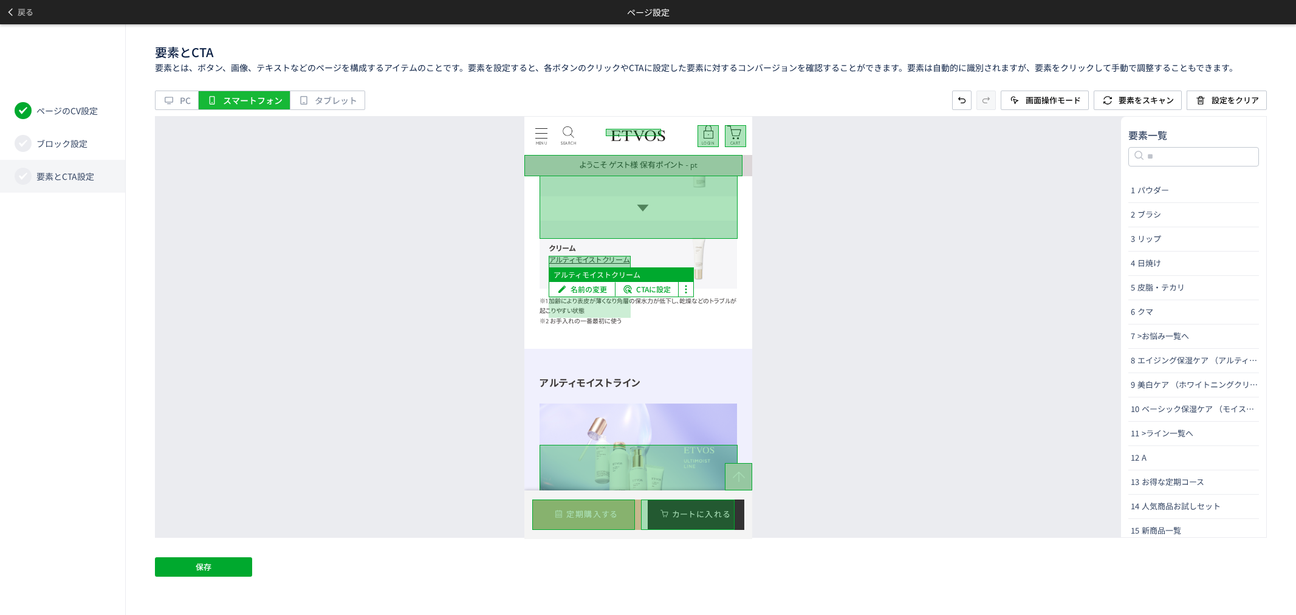
click at [574, 276] on div at bounding box center [590, 265] width 82 height 21
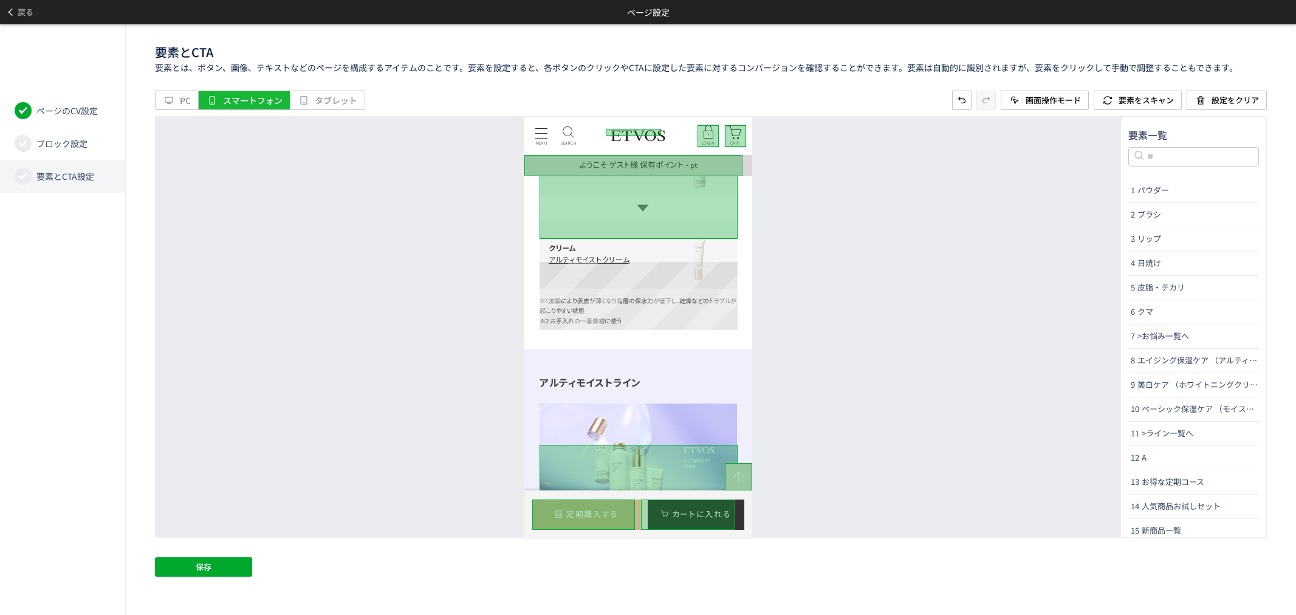
click at [720, 287] on li "クリーム アルティモイストクリーム" at bounding box center [637, 253] width 197 height 67
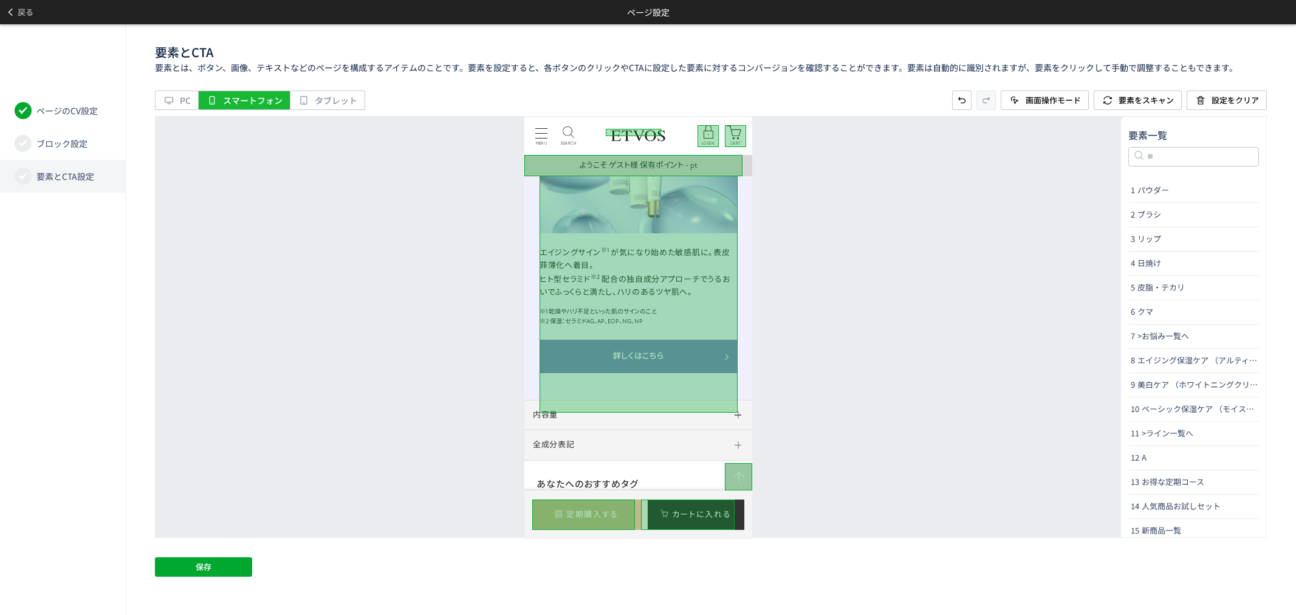
scroll to position [6884, 0]
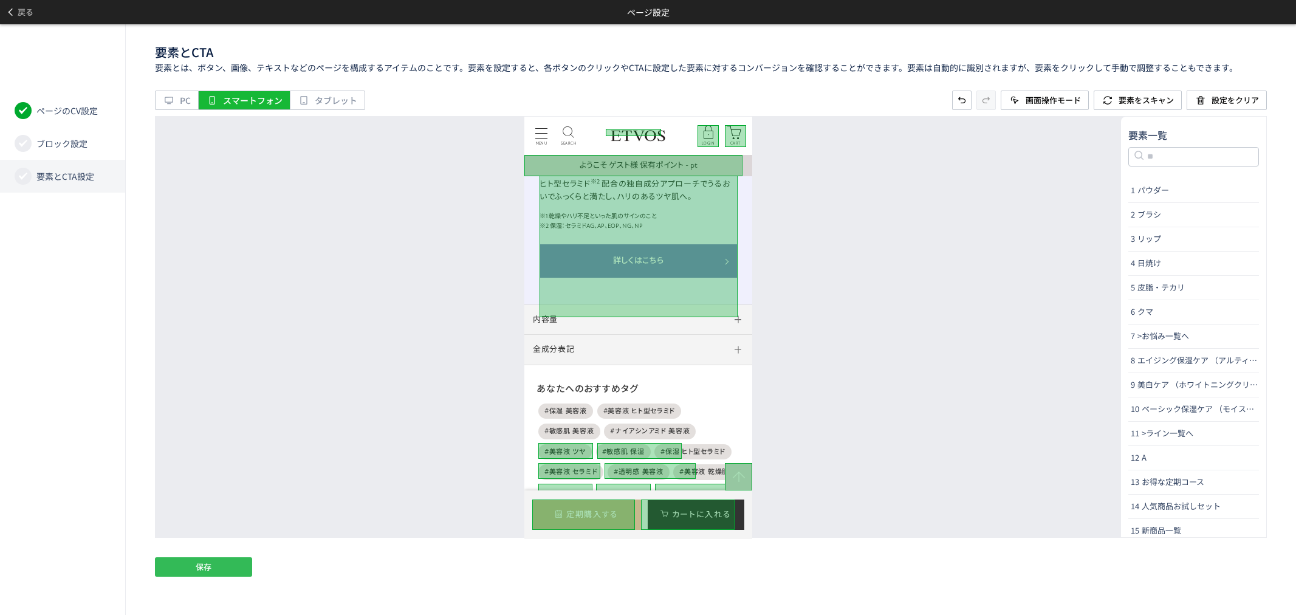
click at [197, 572] on span "保存" at bounding box center [204, 566] width 16 height 19
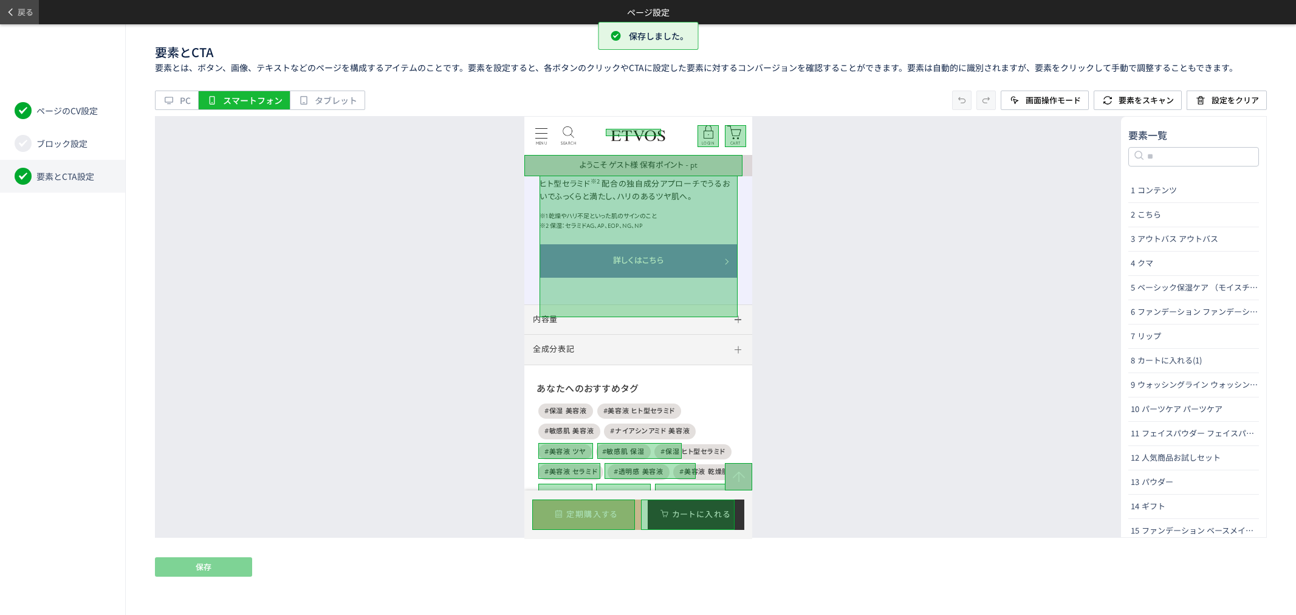
click at [26, 9] on span "戻る" at bounding box center [26, 11] width 16 height 19
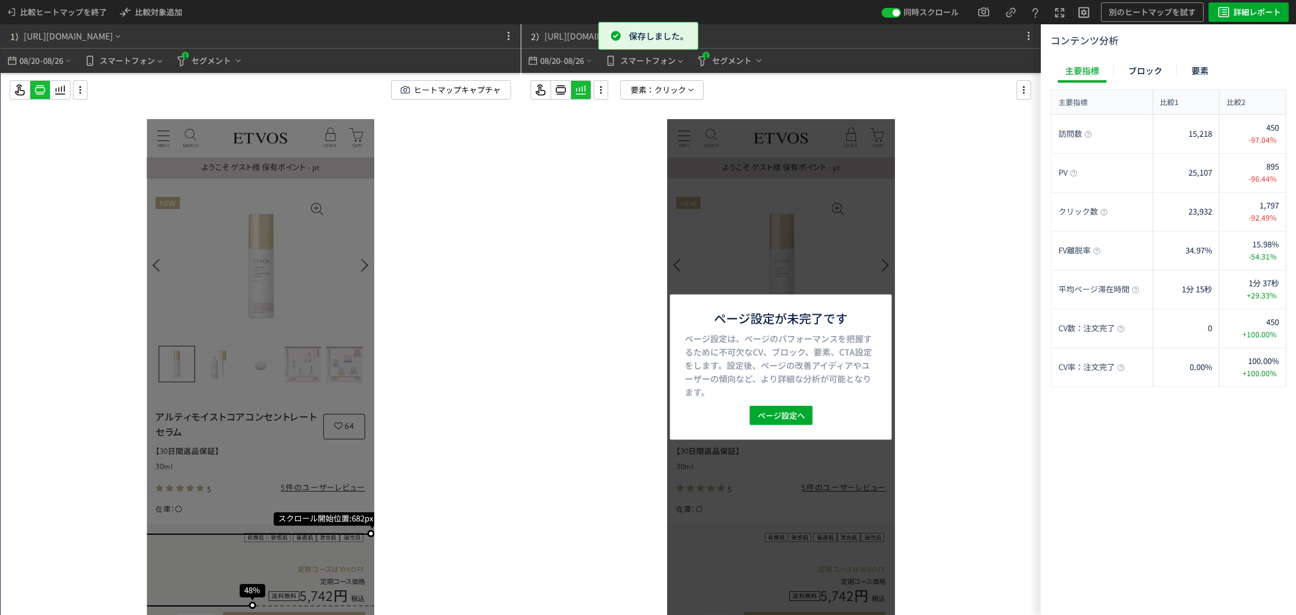
scroll to position [0, 0]
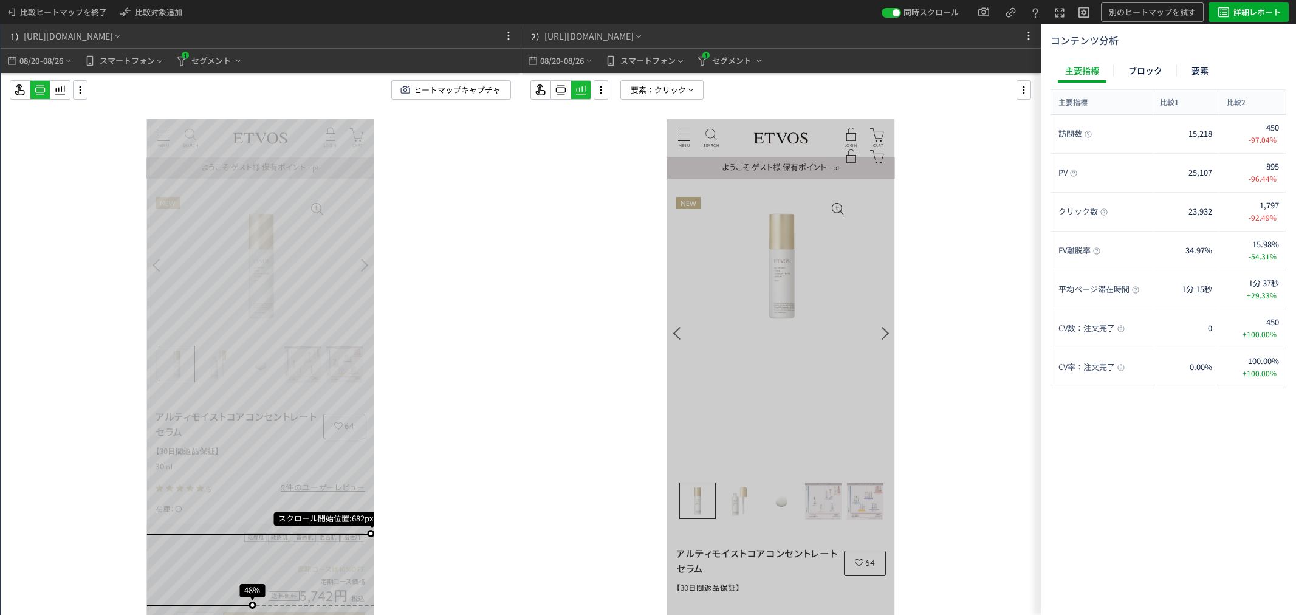
click at [679, 76] on div at bounding box center [781, 368] width 520 height 590
click at [679, 85] on span "クリック" at bounding box center [670, 90] width 32 height 18
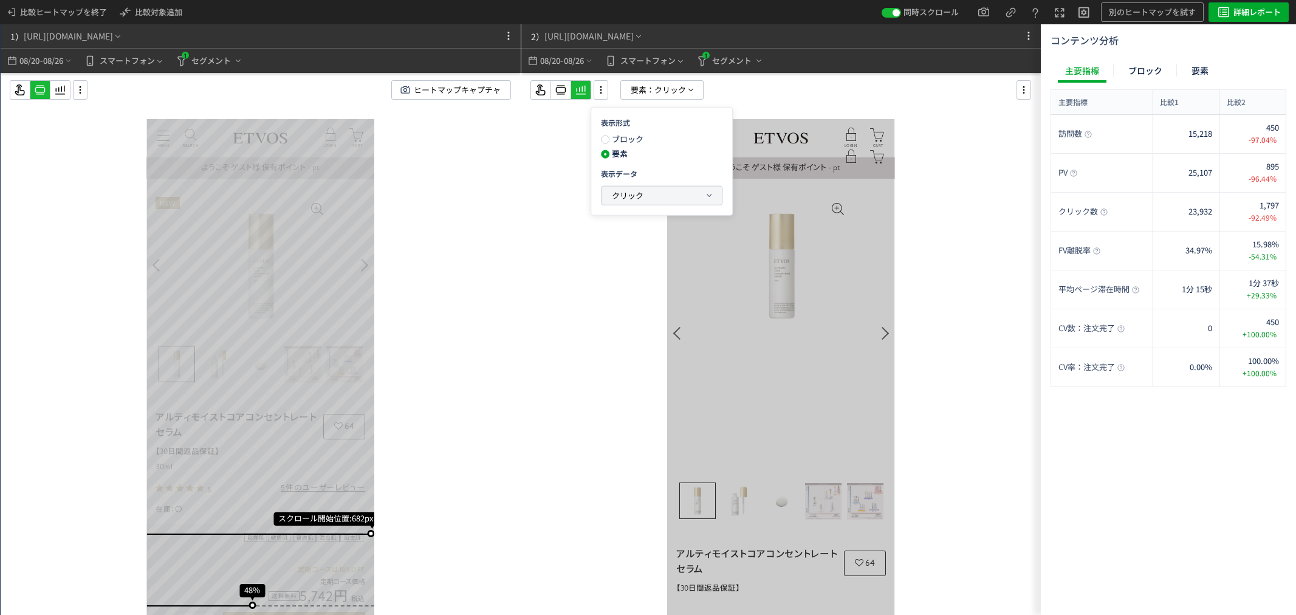
click at [669, 189] on button "クリック" at bounding box center [661, 195] width 120 height 18
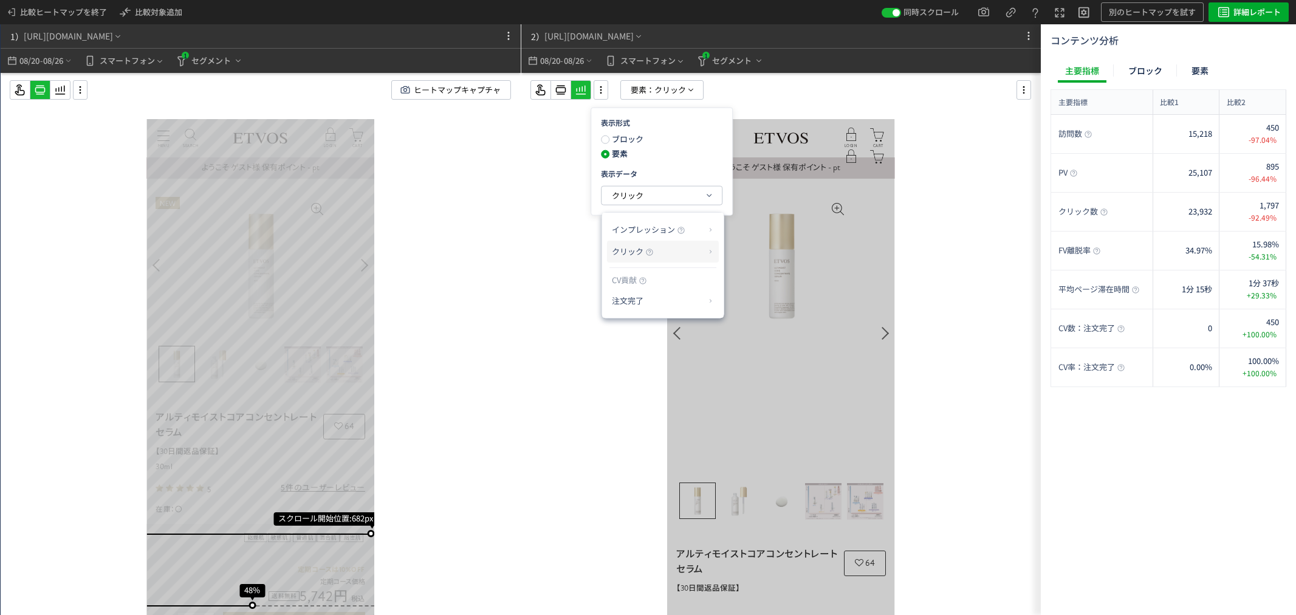
click at [695, 251] on p "クリック" at bounding box center [658, 251] width 93 height 21
click at [764, 278] on li "クリック率" at bounding box center [759, 281] width 65 height 22
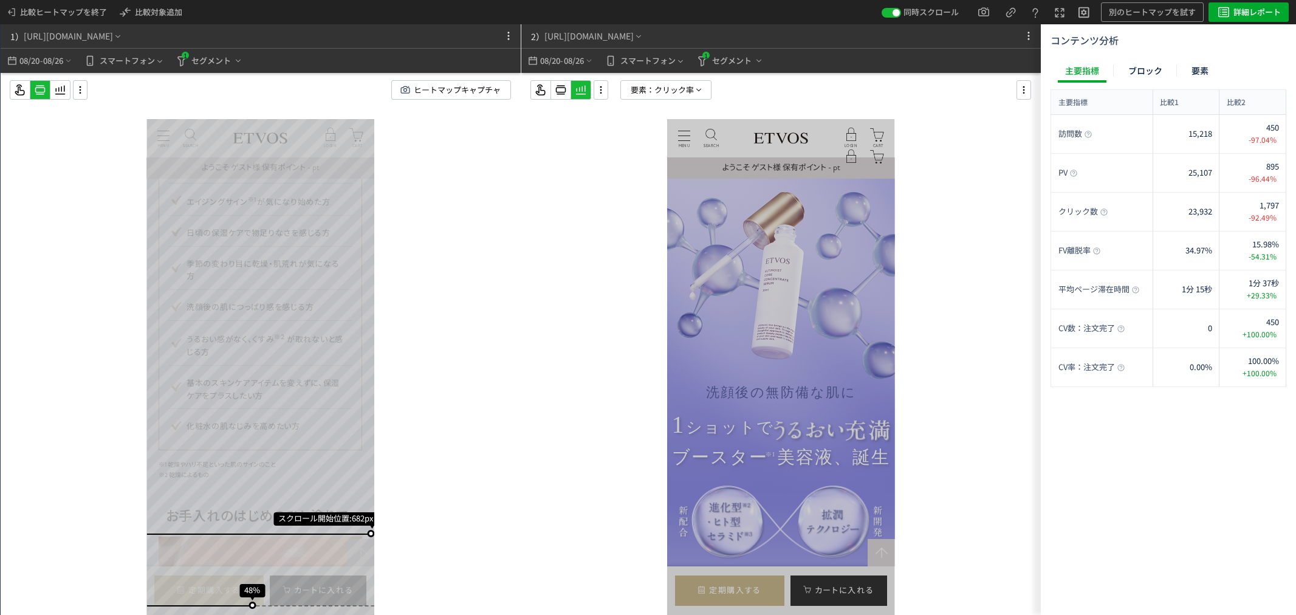
scroll to position [1746, 0]
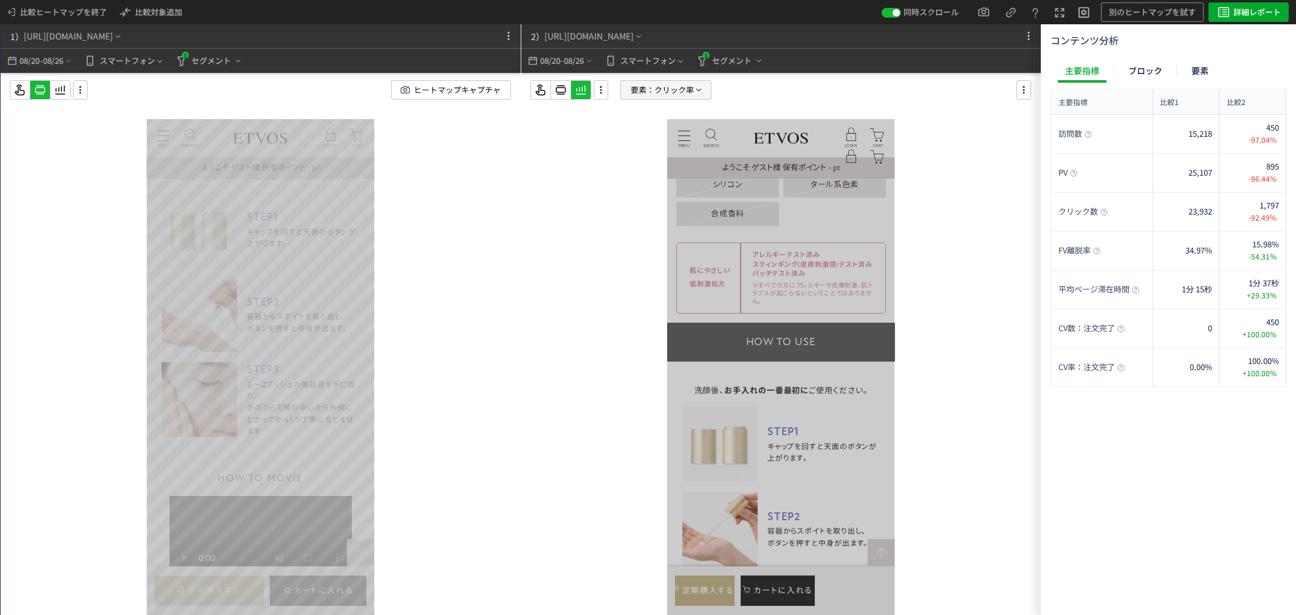
click at [658, 88] on span "クリック率" at bounding box center [673, 90] width 39 height 18
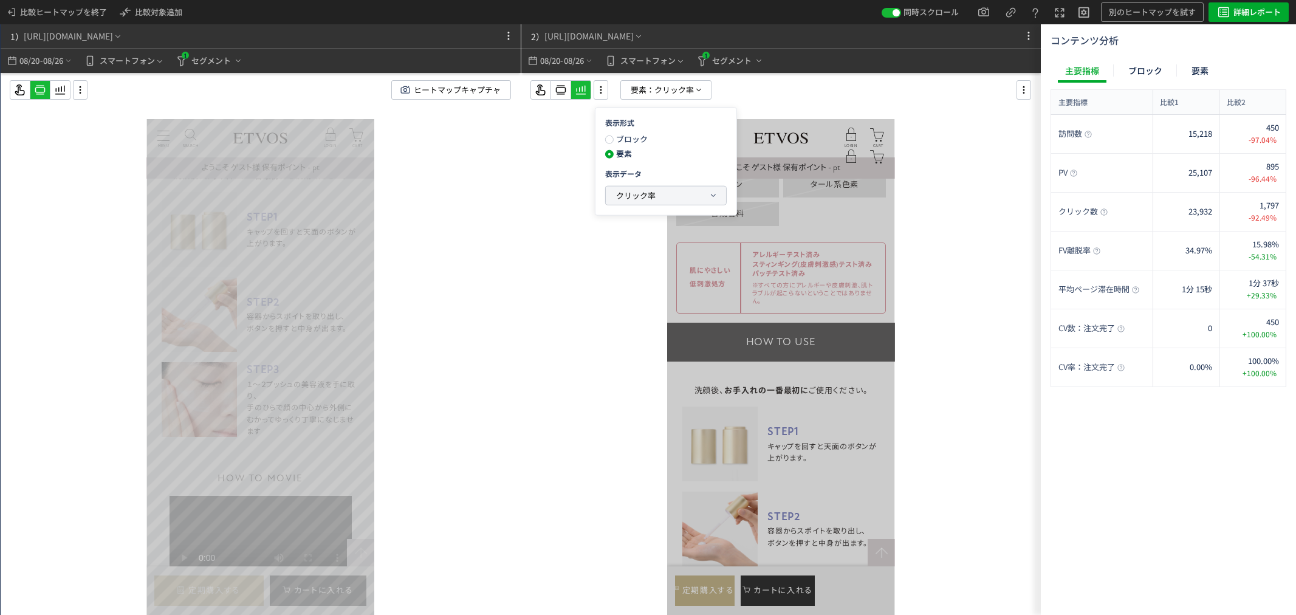
click at [654, 195] on span "クリック率" at bounding box center [635, 196] width 39 height 12
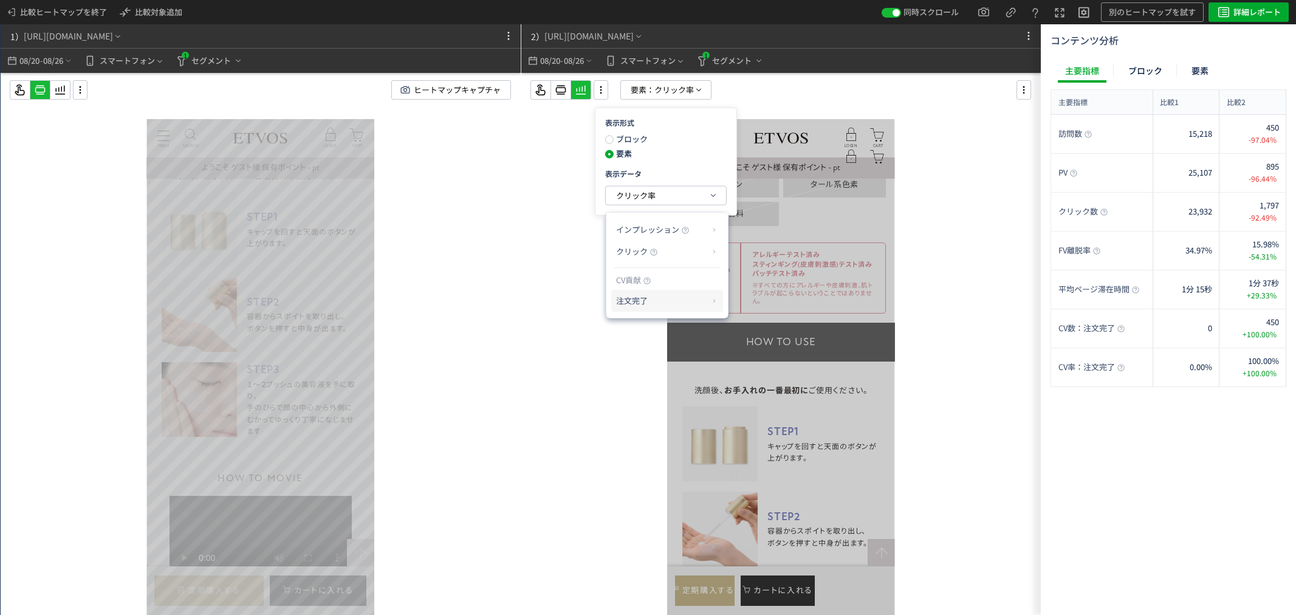
click at [650, 301] on p "注文完了" at bounding box center [662, 300] width 93 height 21
click at [762, 329] on li "CV貢献率" at bounding box center [751, 330] width 43 height 22
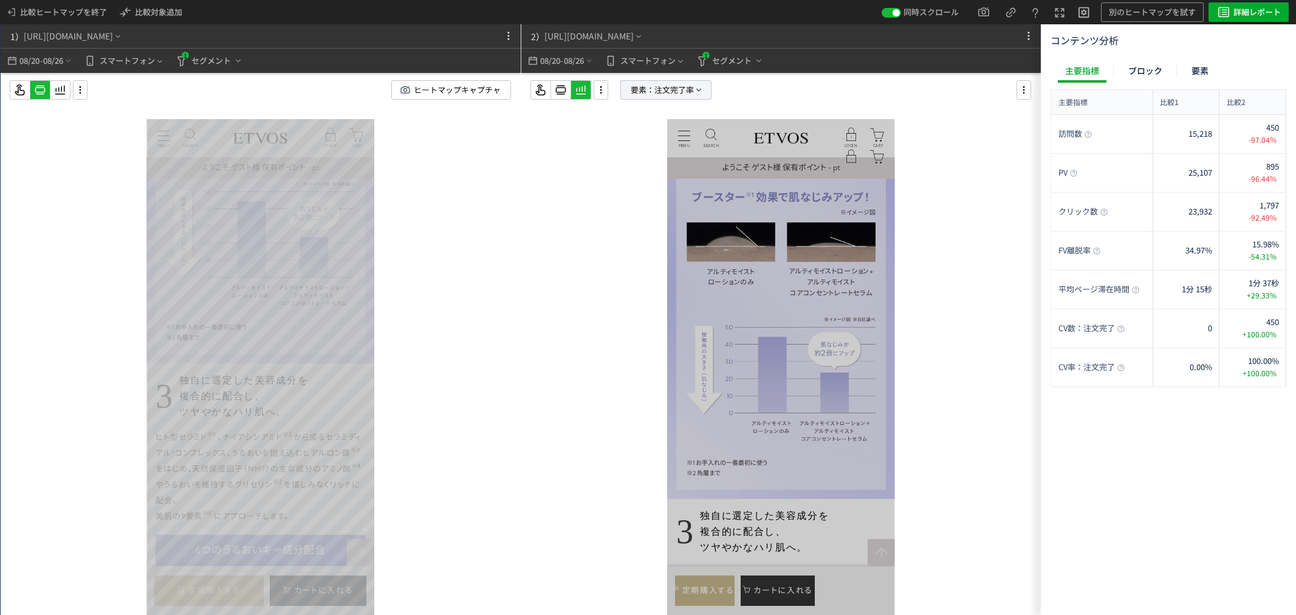
click at [668, 98] on span "注文完了率" at bounding box center [673, 90] width 39 height 18
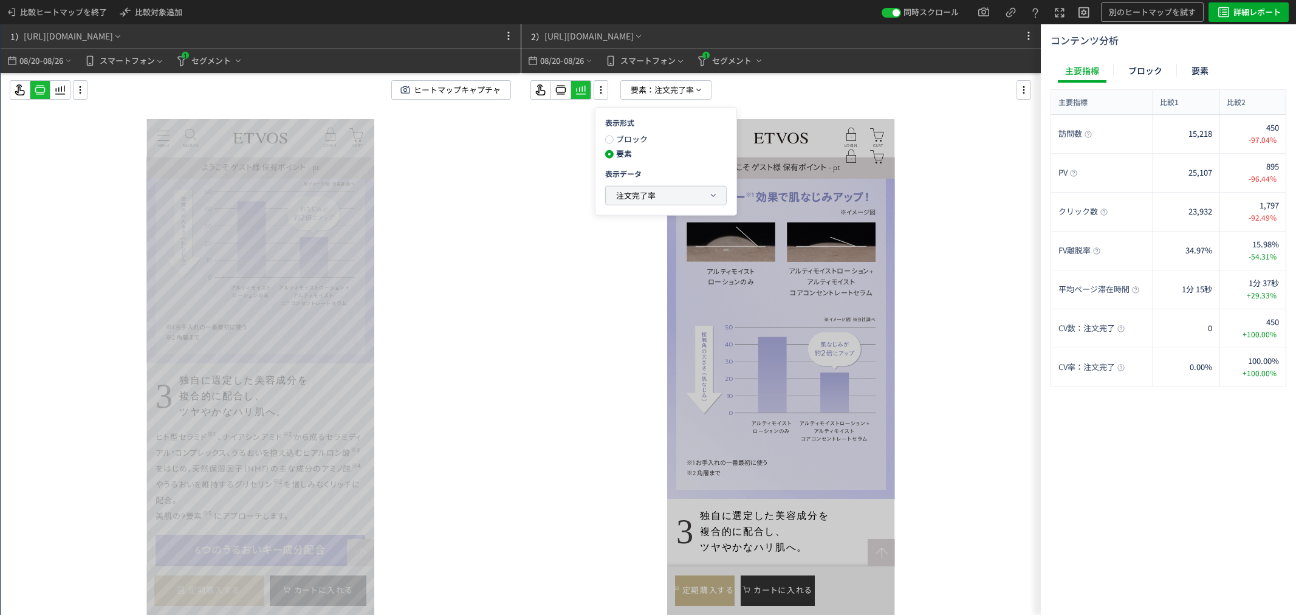
click at [669, 202] on button "注文完了率" at bounding box center [666, 195] width 120 height 18
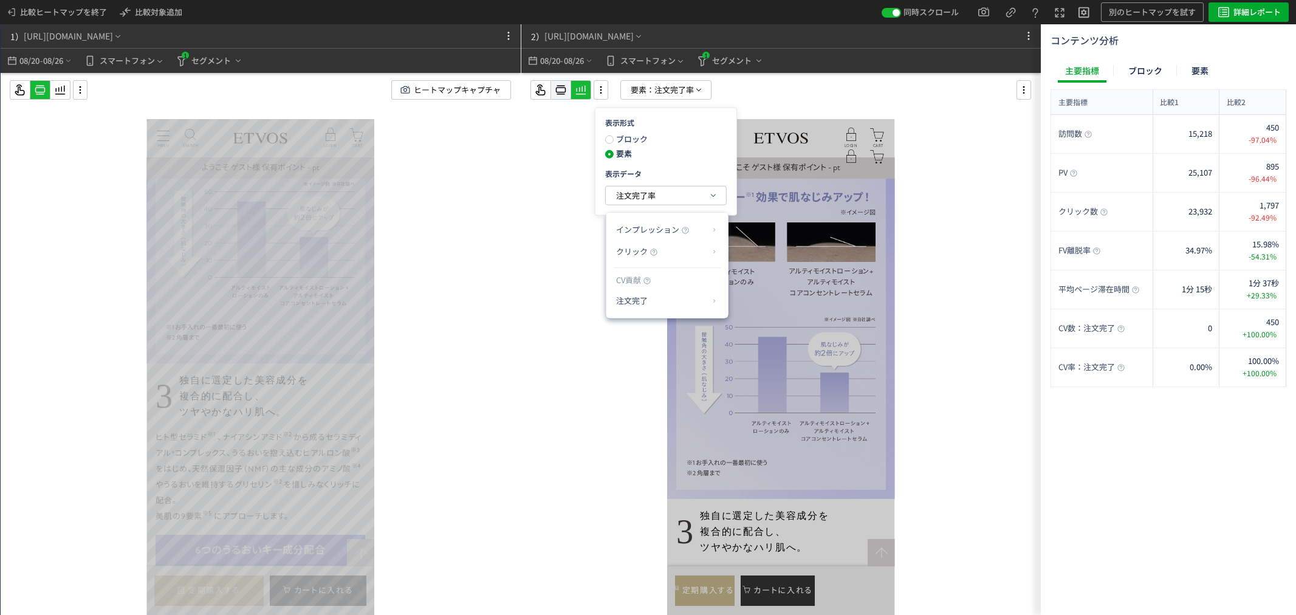
click at [563, 88] on icon at bounding box center [560, 90] width 15 height 15
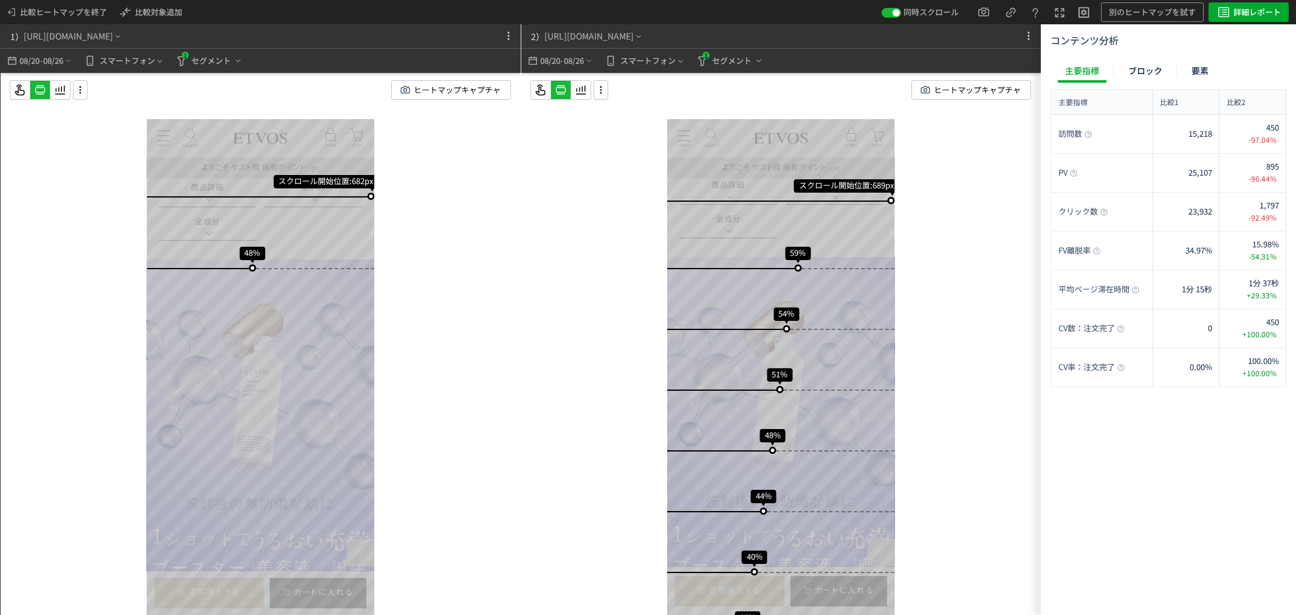
scroll to position [592, 0]
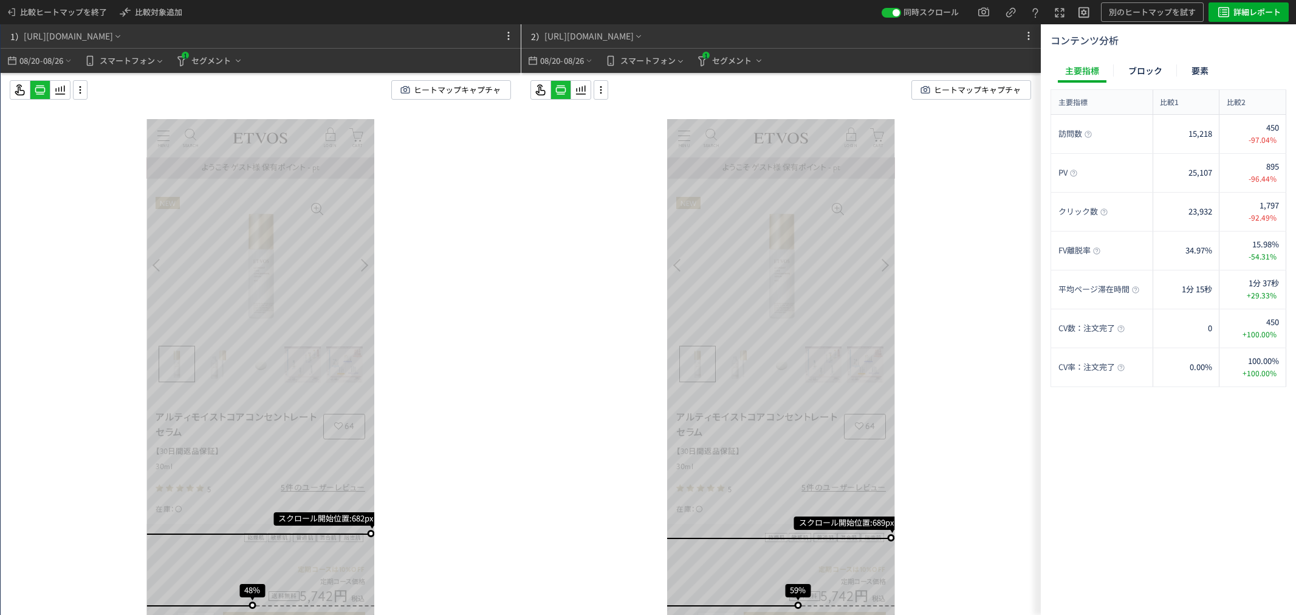
click at [523, 226] on div "スクロール開始位置:689px スクロール到達率 59% スクロール到達率 54% スクロール到達率 51% スクロール到達率 48% スクロール到達率 44…" at bounding box center [781, 368] width 520 height 590
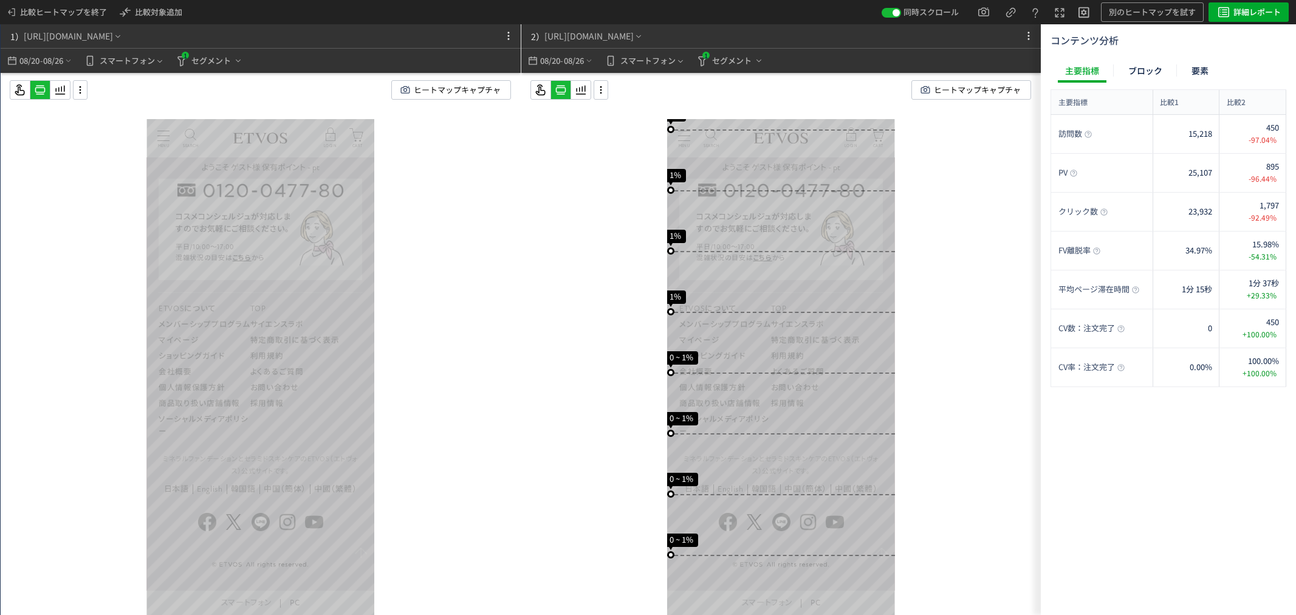
click at [493, 501] on div "スクロール開始位置:682px スクロール到達率 48%" at bounding box center [261, 368] width 520 height 590
click at [433, 526] on div "スクロール開始位置:682px スクロール到達率 48%" at bounding box center [261, 368] width 520 height 590
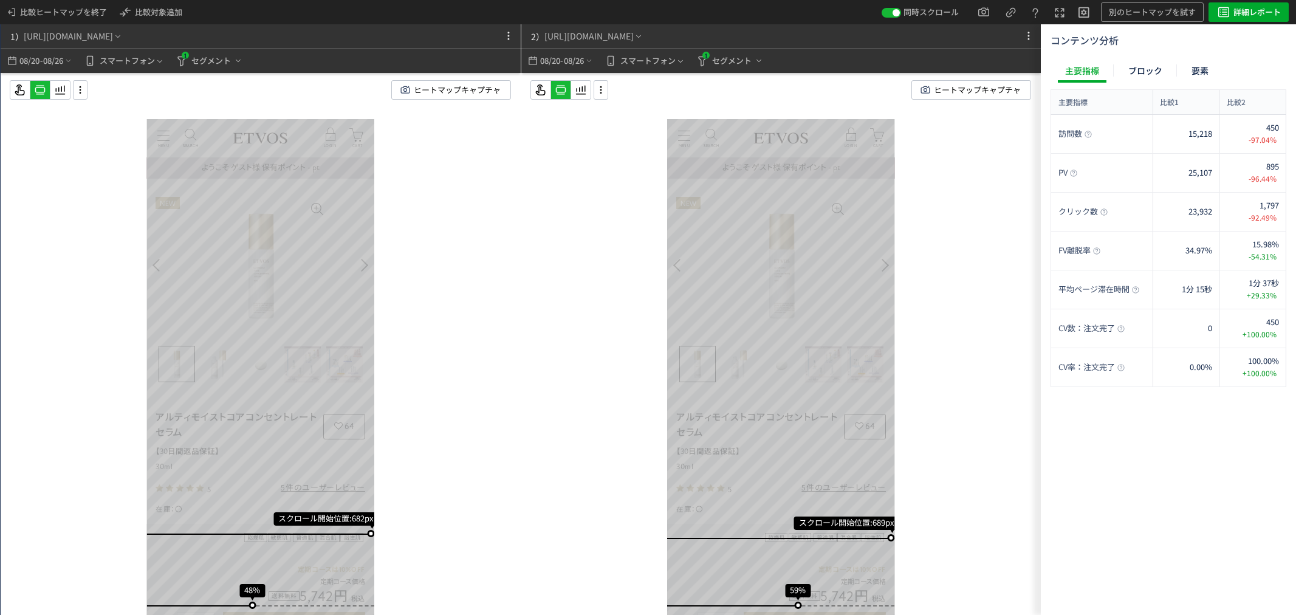
click at [521, 304] on div "スクロール開始位置:689px スクロール到達率 59% スクロール到達率 54% スクロール到達率 51% スクロール到達率 48% スクロール到達率 44…" at bounding box center [781, 368] width 520 height 590
click at [484, 355] on div "スクロール開始位置:682px スクロール到達率 48%" at bounding box center [261, 368] width 520 height 590
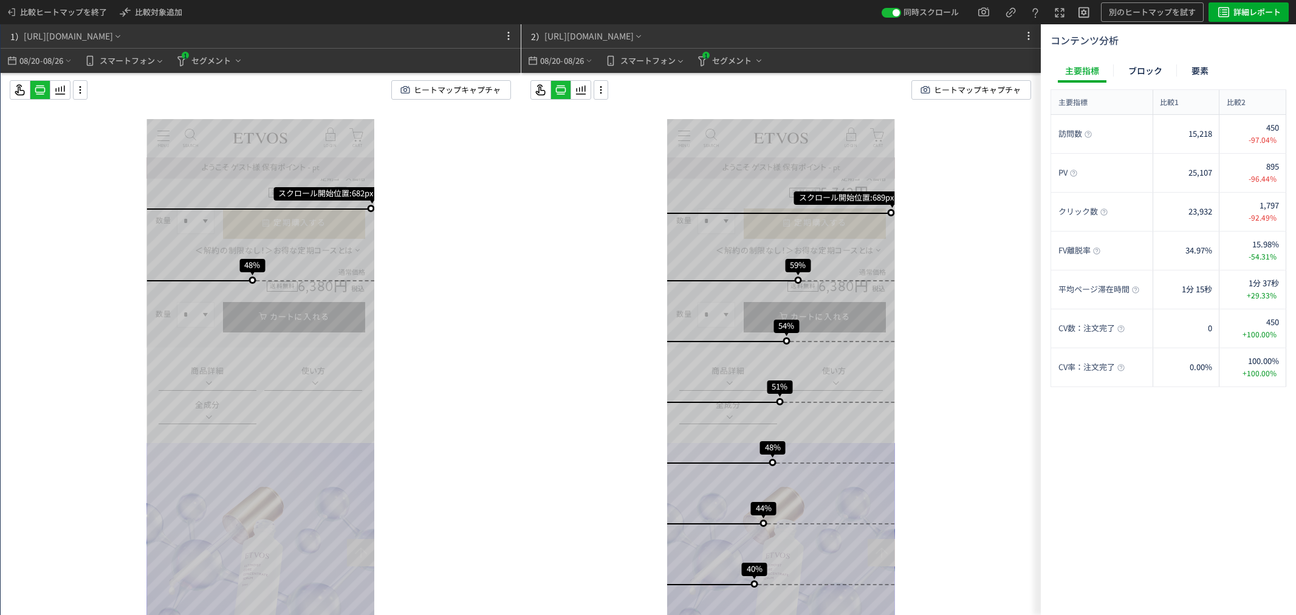
scroll to position [405, 0]
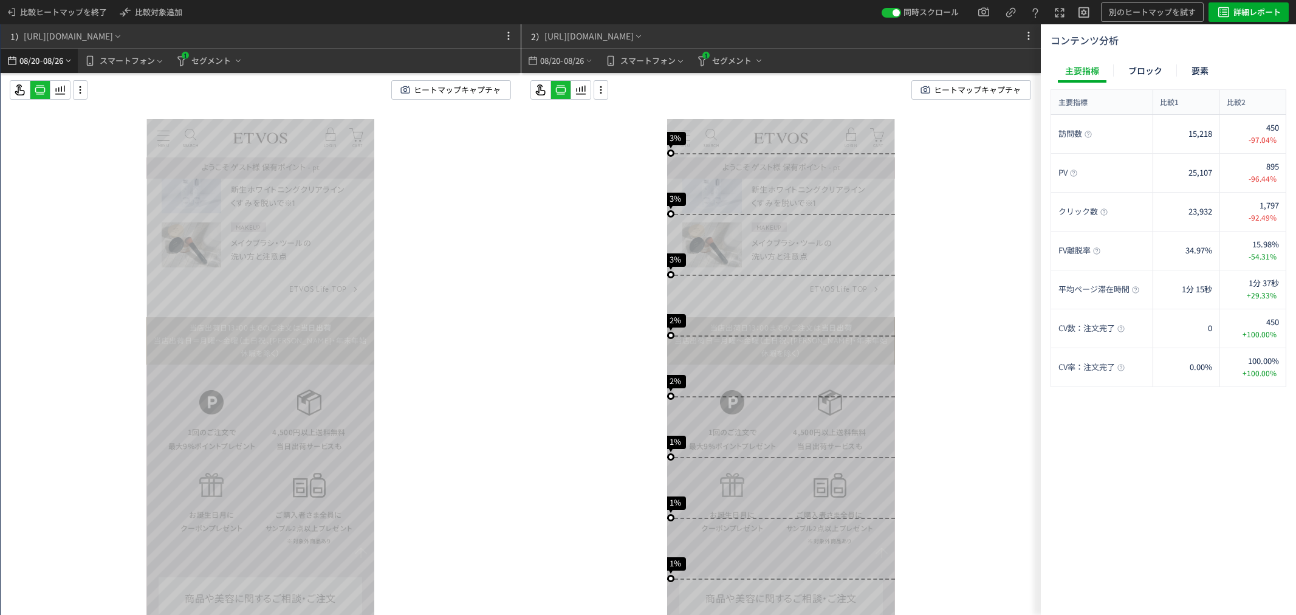
click at [51, 59] on span "08/26" at bounding box center [53, 61] width 21 height 24
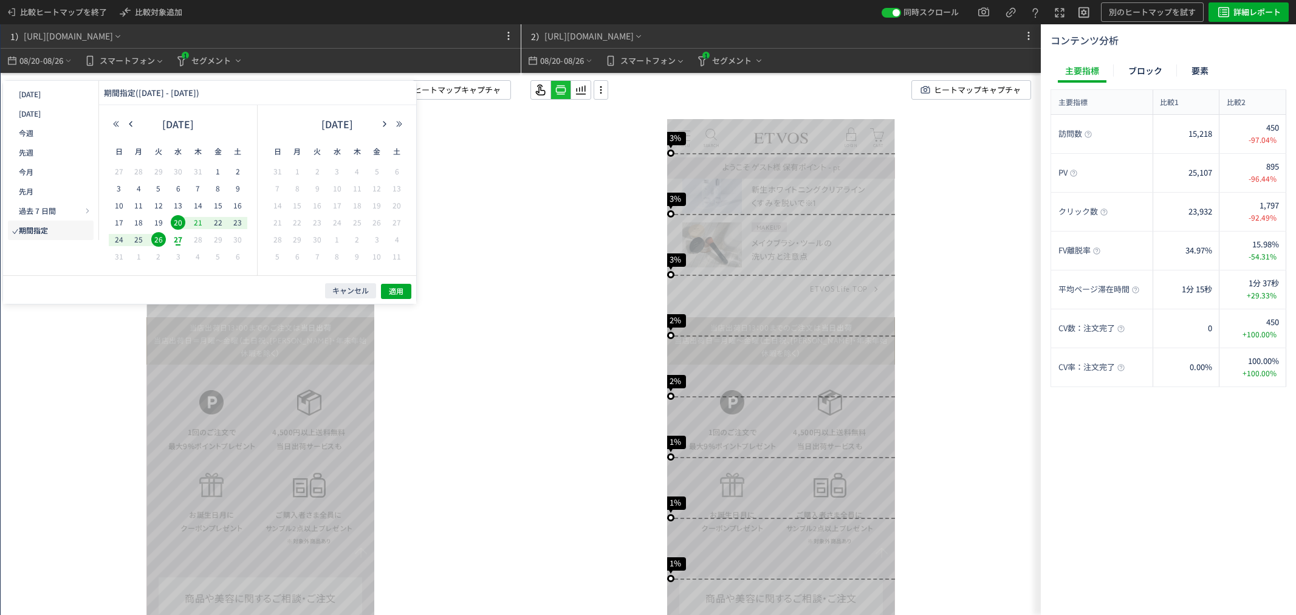
click at [176, 239] on span "27" at bounding box center [178, 239] width 15 height 15
click at [177, 222] on span "20" at bounding box center [178, 222] width 15 height 15
click at [167, 236] on div "26" at bounding box center [159, 240] width 20 height 12
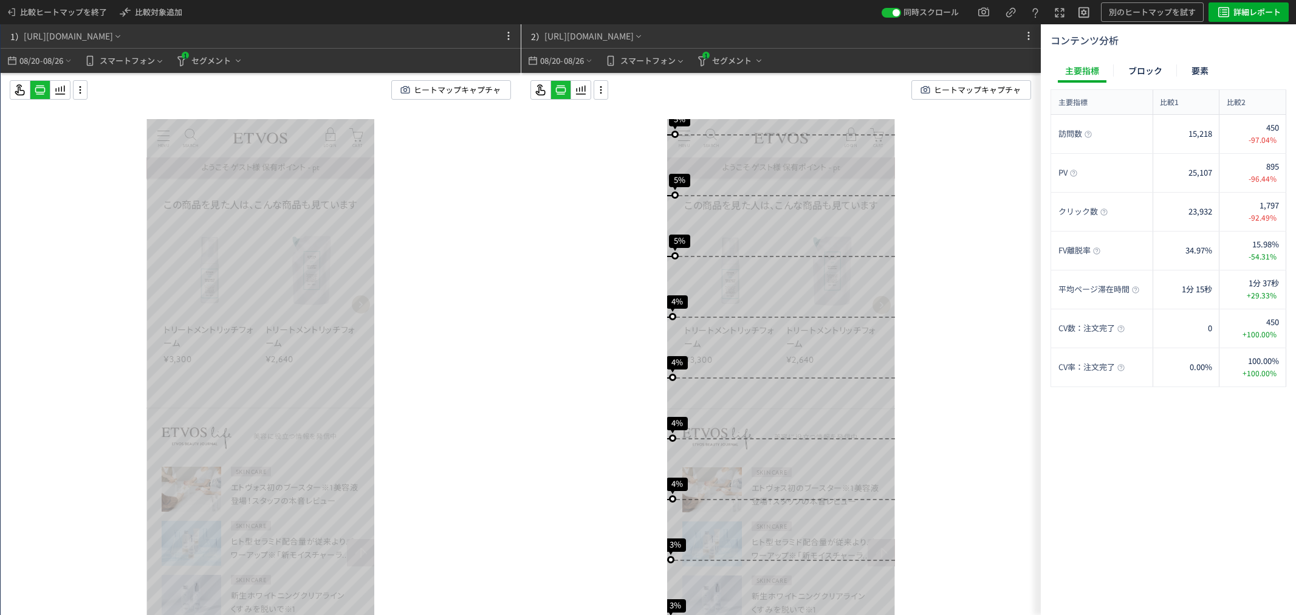
click at [940, 171] on div "スクロール開始位置:689px スクロール到達率 59% スクロール到達率 54% スクロール到達率 51% スクロール到達率 48% スクロール到達率 44…" at bounding box center [781, 368] width 520 height 590
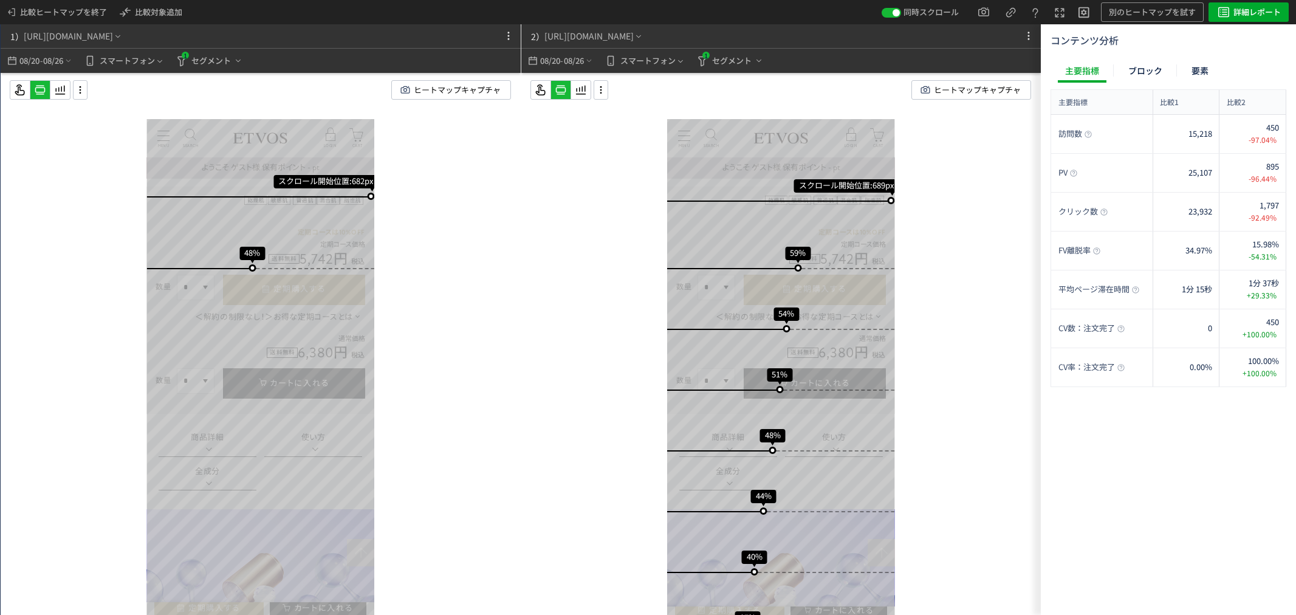
scroll to position [724, 0]
